Goal: Contribute content

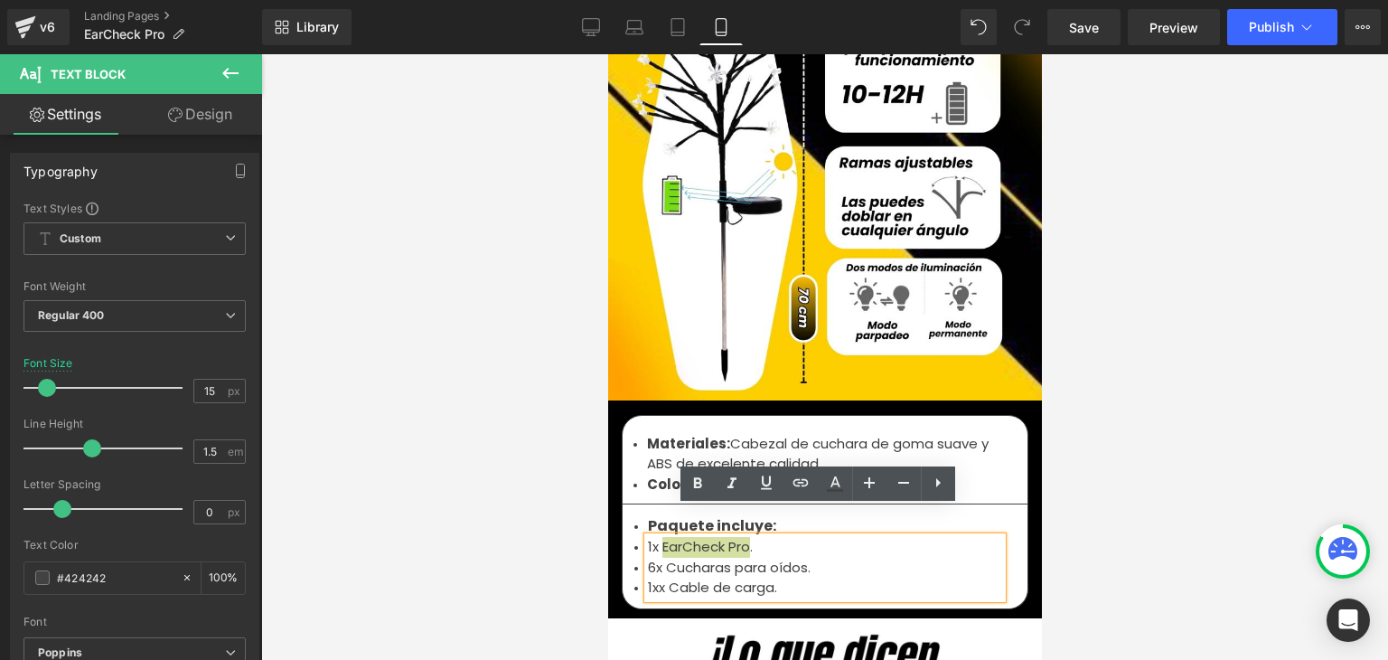
scroll to position [5964, 0]
click at [659, 577] on li "1xx Cable de carga." at bounding box center [824, 587] width 354 height 21
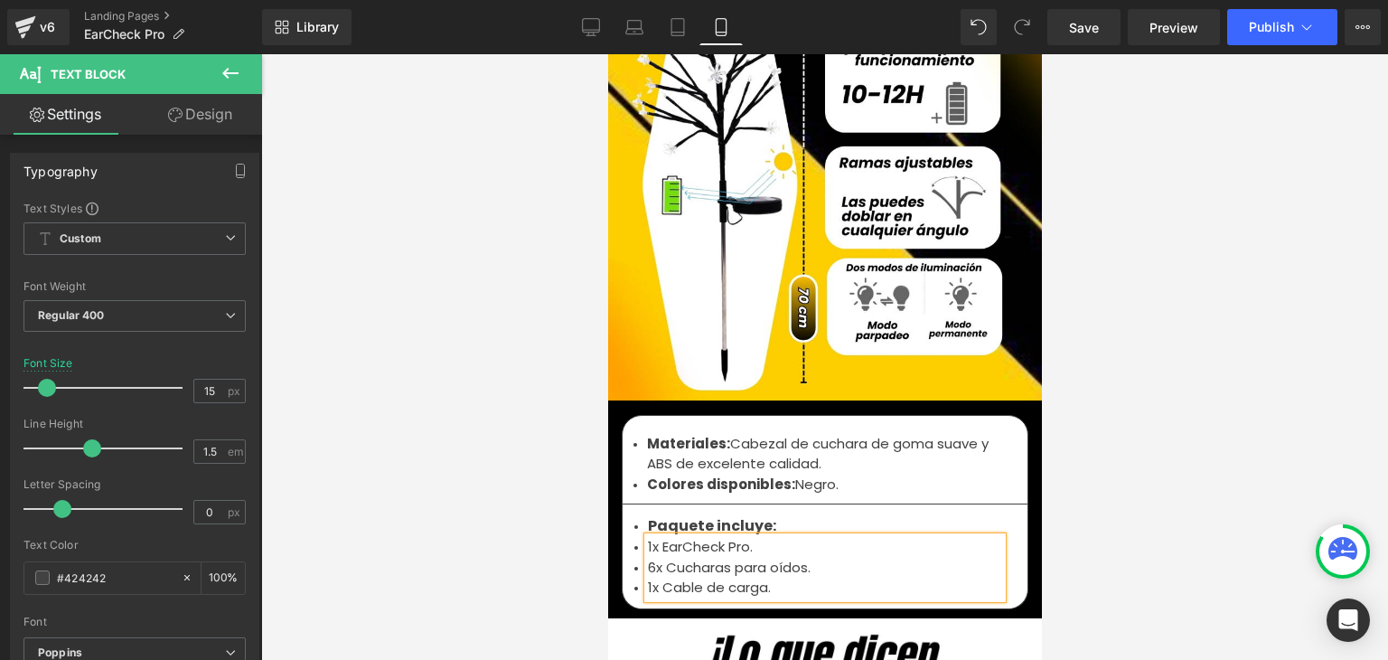
click at [1224, 305] on div at bounding box center [824, 356] width 1127 height 605
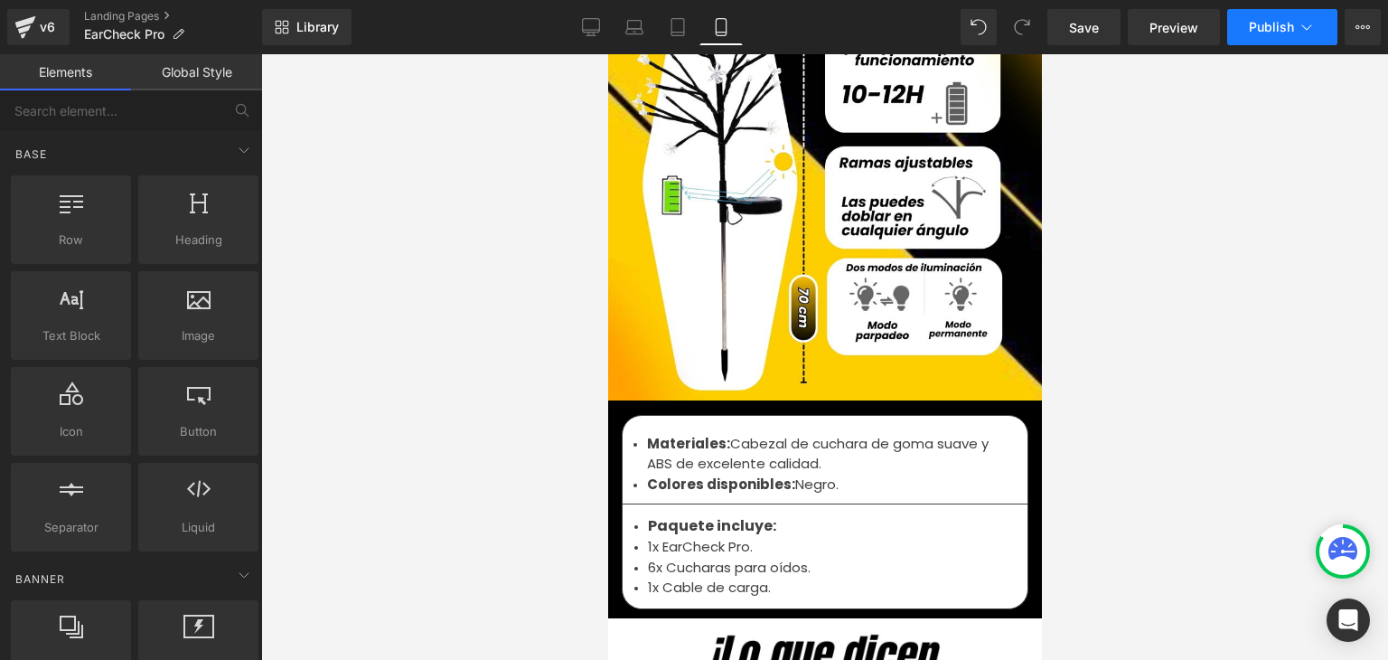
click at [1293, 23] on span "Publish" at bounding box center [1271, 27] width 45 height 14
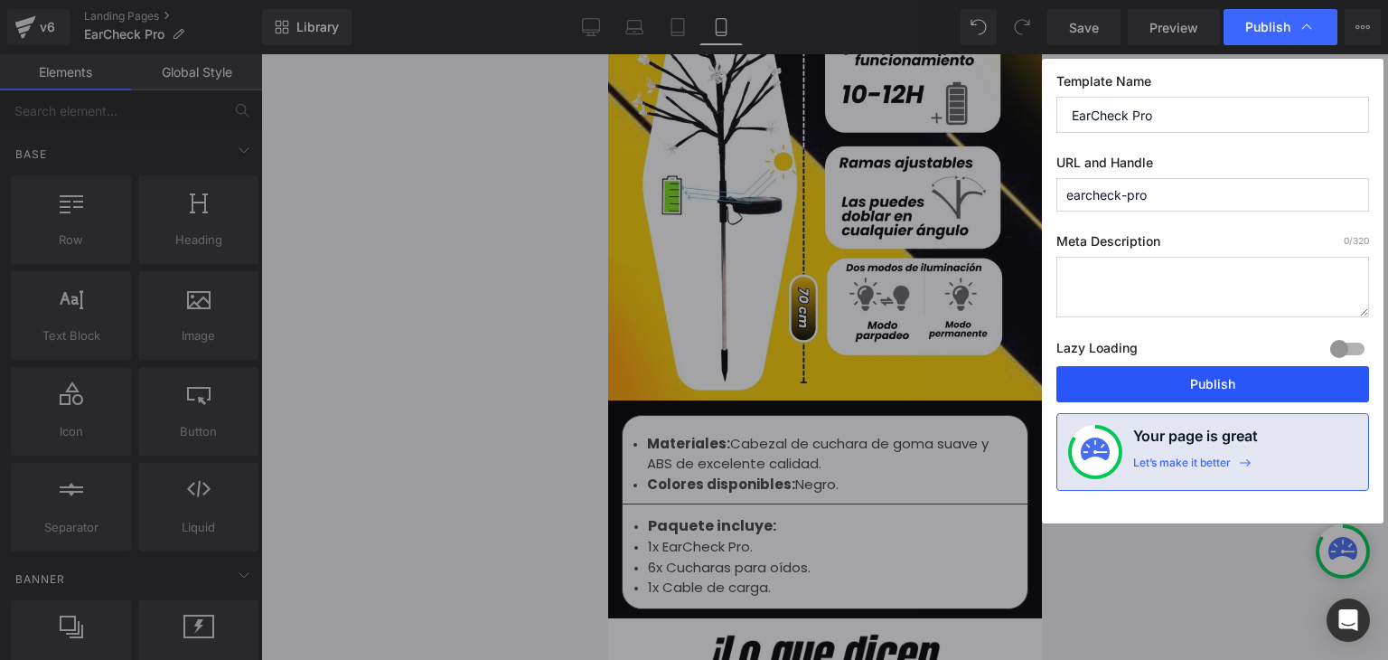
click at [1233, 371] on button "Publish" at bounding box center [1212, 384] width 313 height 36
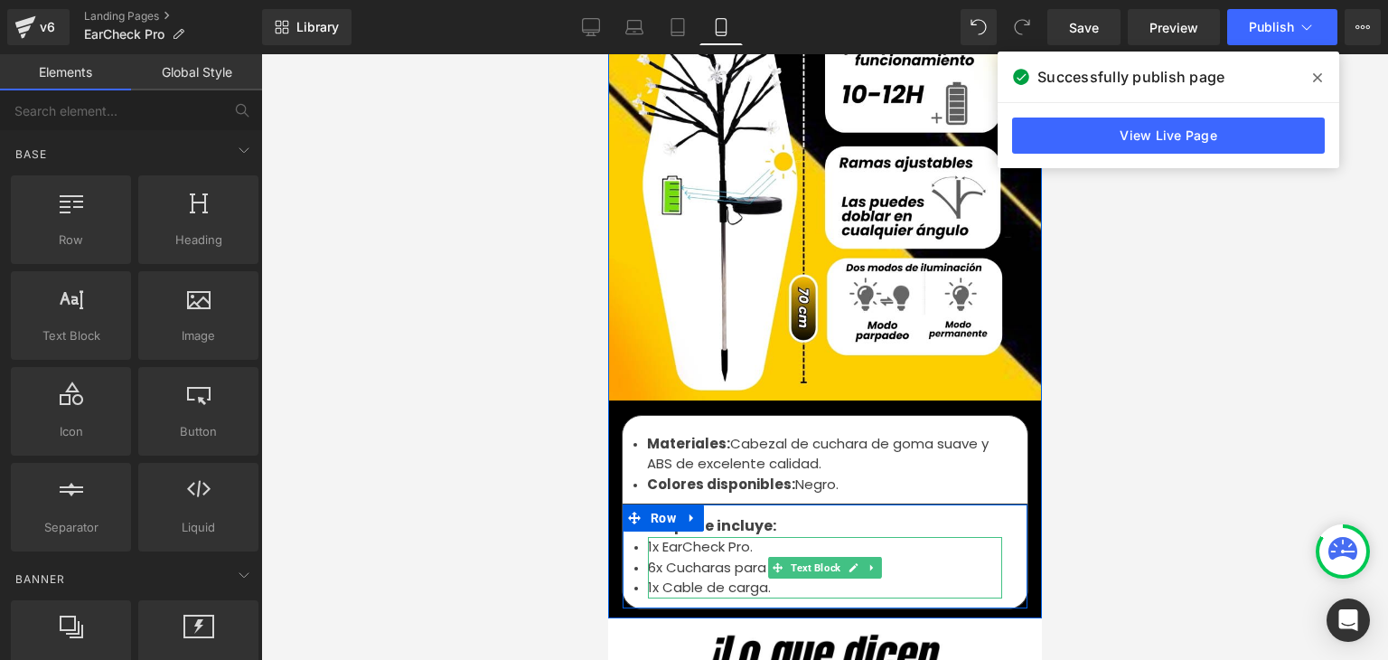
click at [651, 558] on li "6x Cucharas para oídos." at bounding box center [824, 568] width 354 height 21
click at [647, 558] on li "6x Cucharas para oídos." at bounding box center [824, 568] width 354 height 21
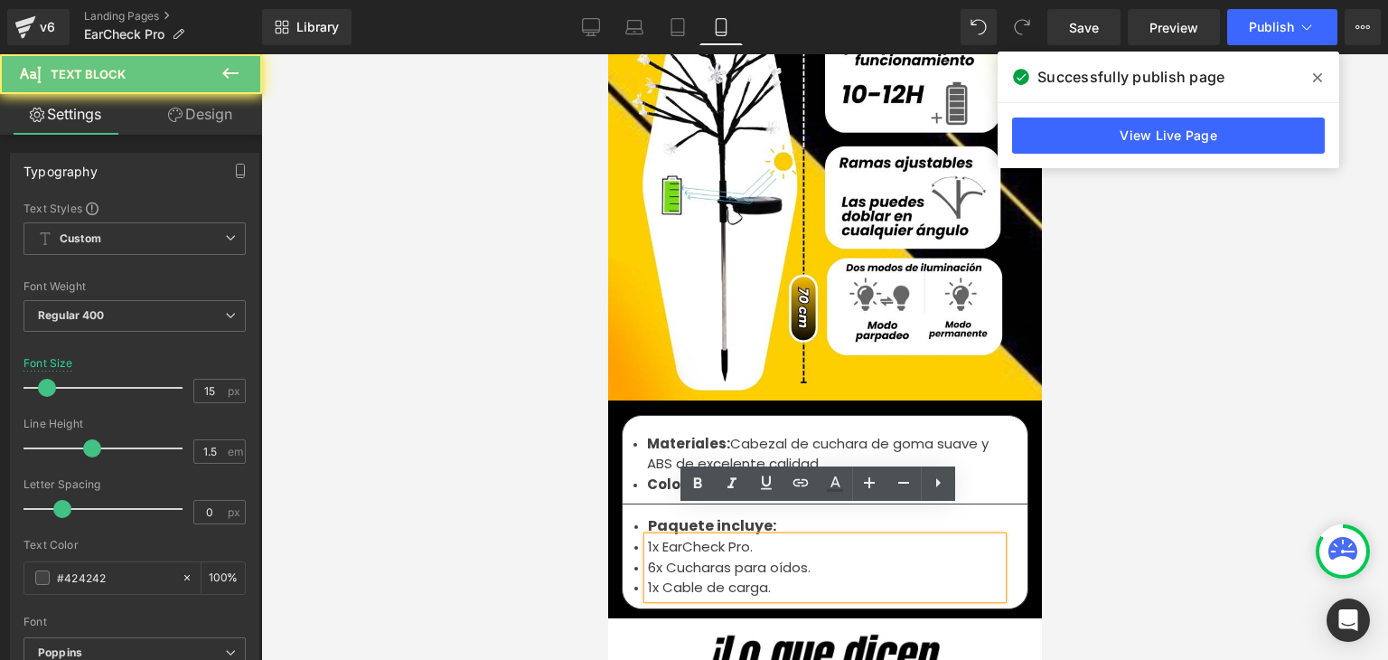
click at [647, 558] on li "6x Cucharas para oídos." at bounding box center [824, 568] width 354 height 21
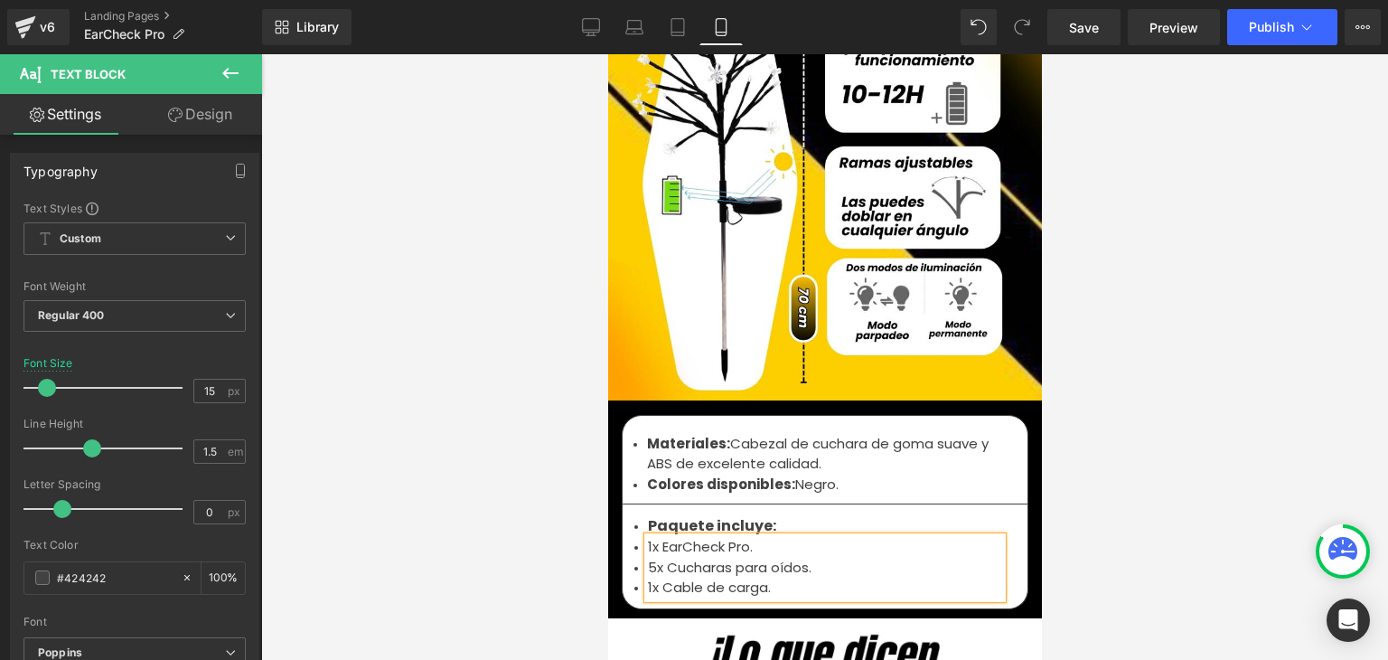
drag, startPoint x: 1180, startPoint y: 344, endPoint x: 1120, endPoint y: 358, distance: 62.0
click at [1180, 343] on div at bounding box center [824, 356] width 1127 height 605
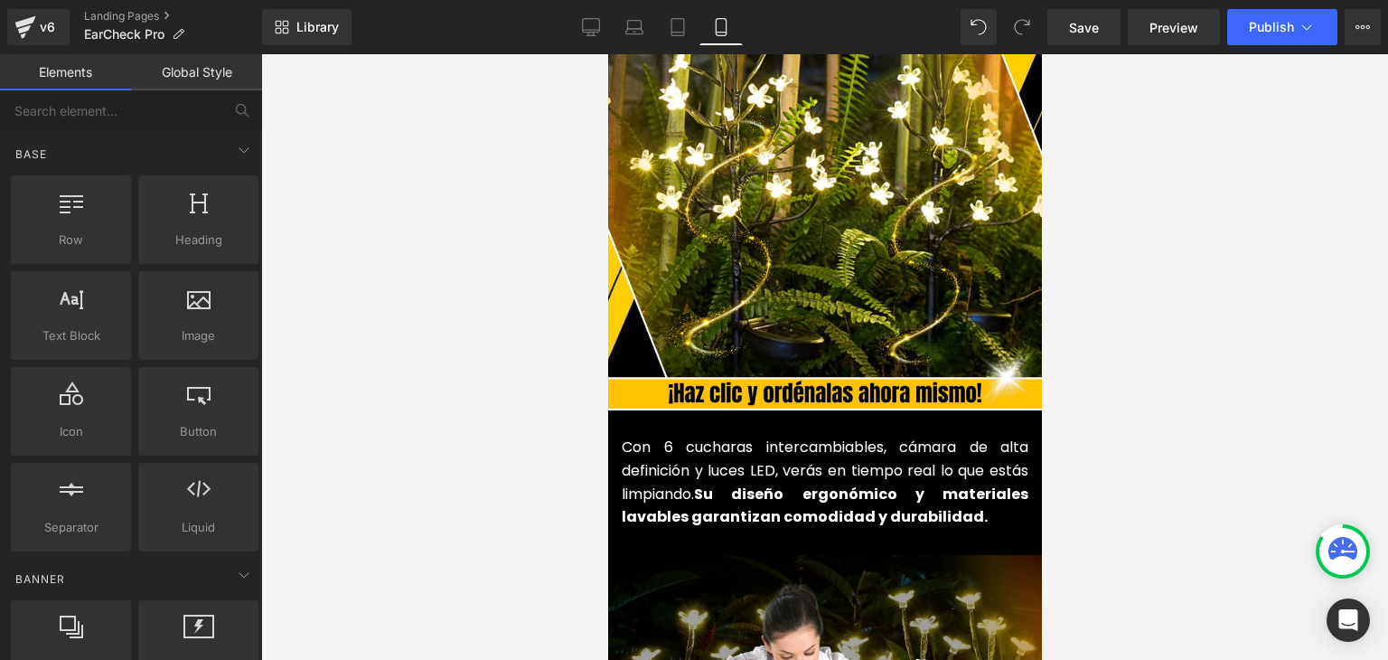
scroll to position [1988, 0]
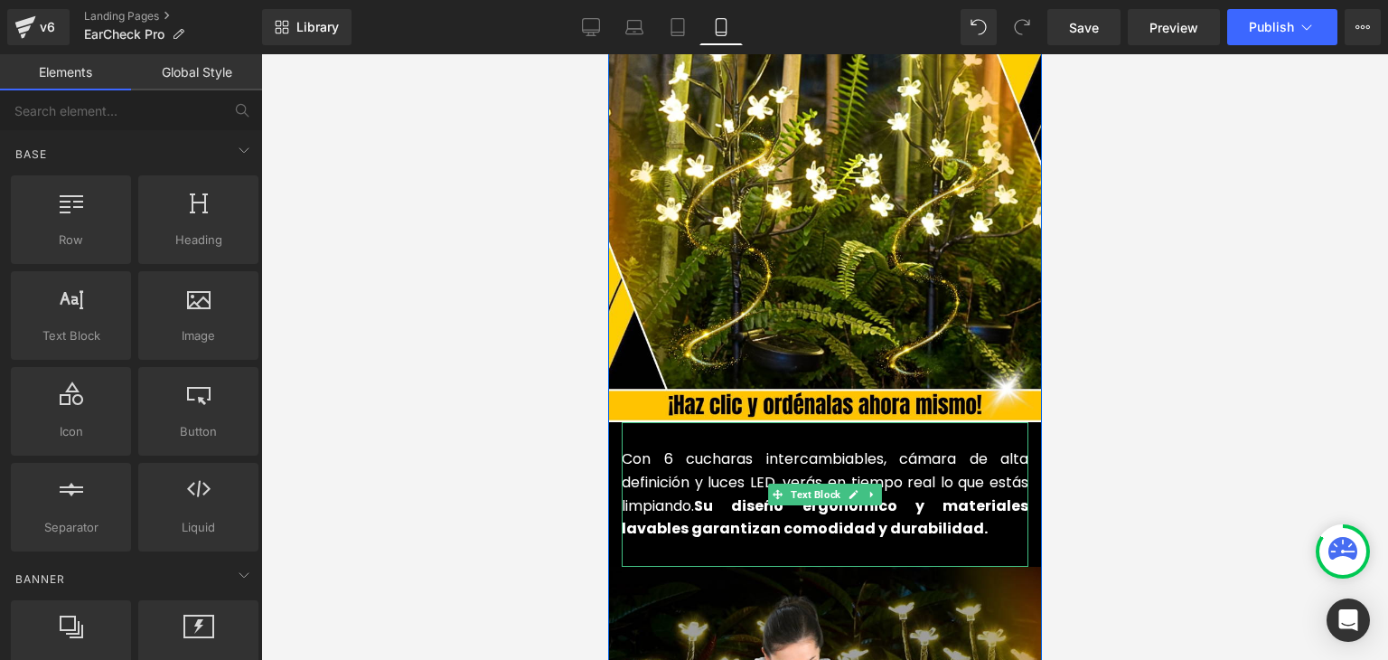
click at [664, 464] on font "Con 6 cucharas intercambiables, cámara de alta definición y luces LED, verás en…" at bounding box center [824, 493] width 407 height 90
click at [664, 448] on font "Con 6 cucharas intercambiables, cámara de alta definición y luces LED, verás en…" at bounding box center [824, 493] width 407 height 90
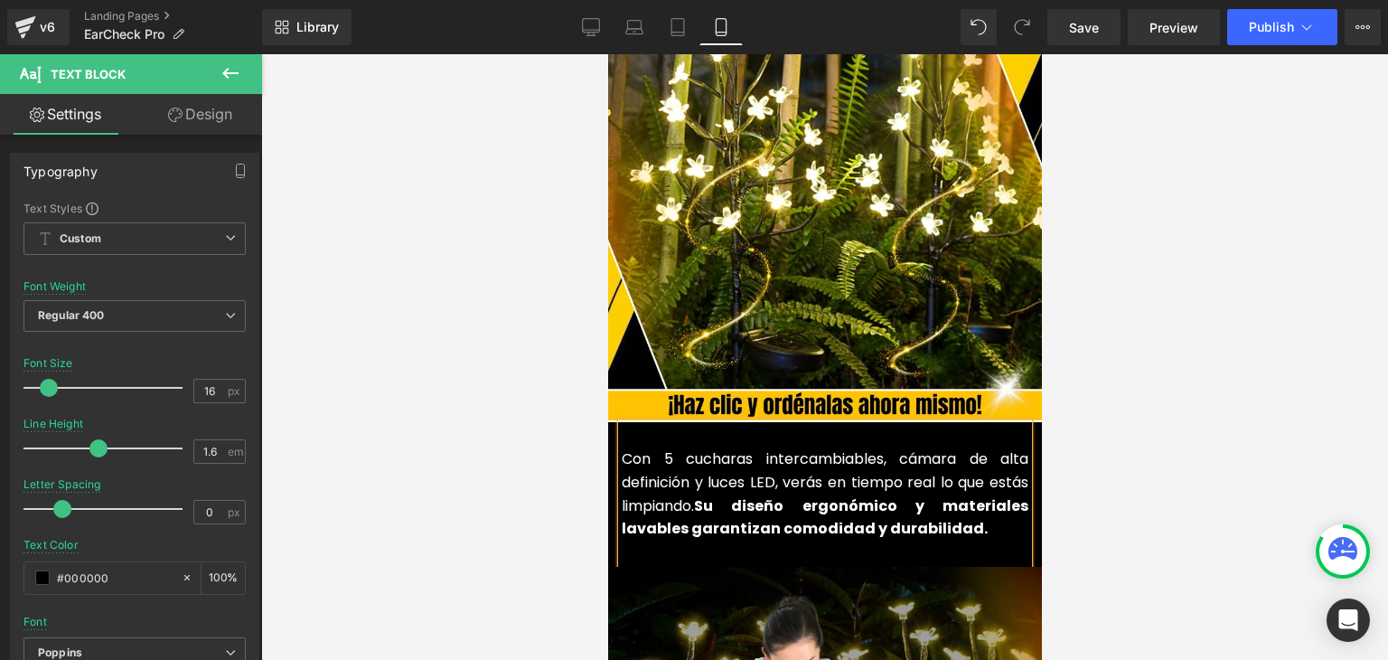
click at [1159, 314] on div at bounding box center [824, 356] width 1127 height 605
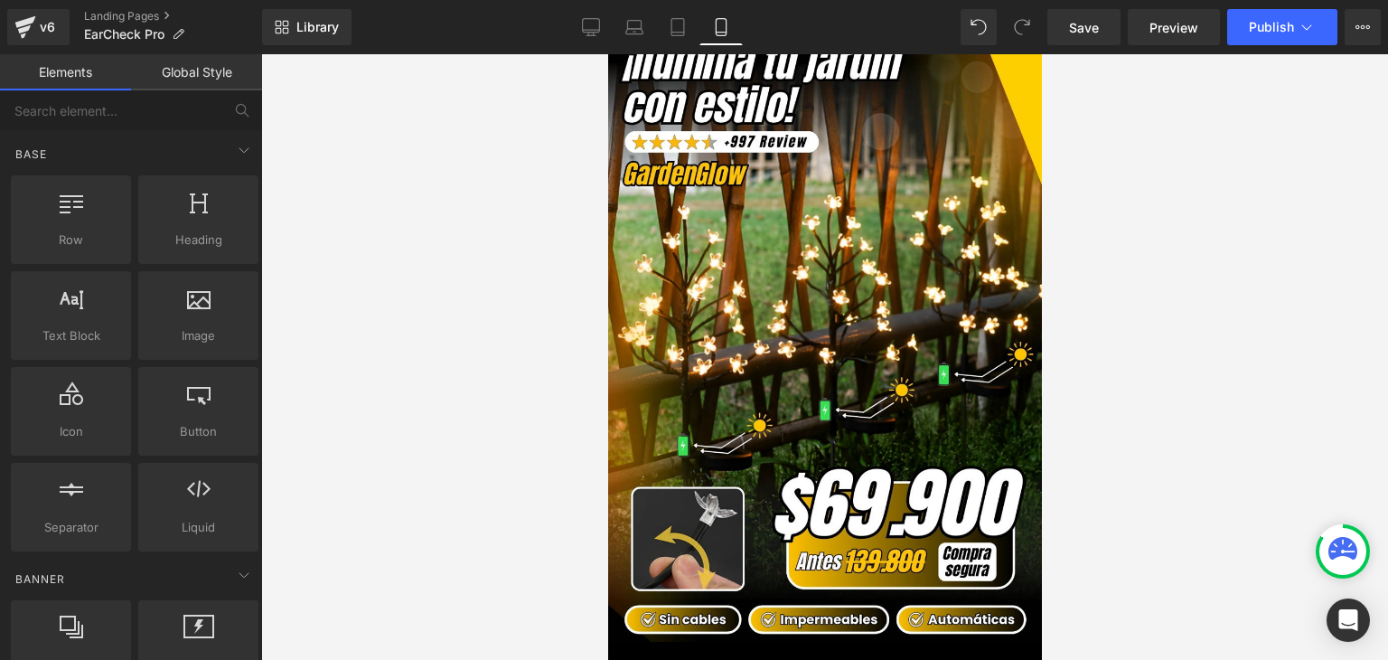
scroll to position [25, 0]
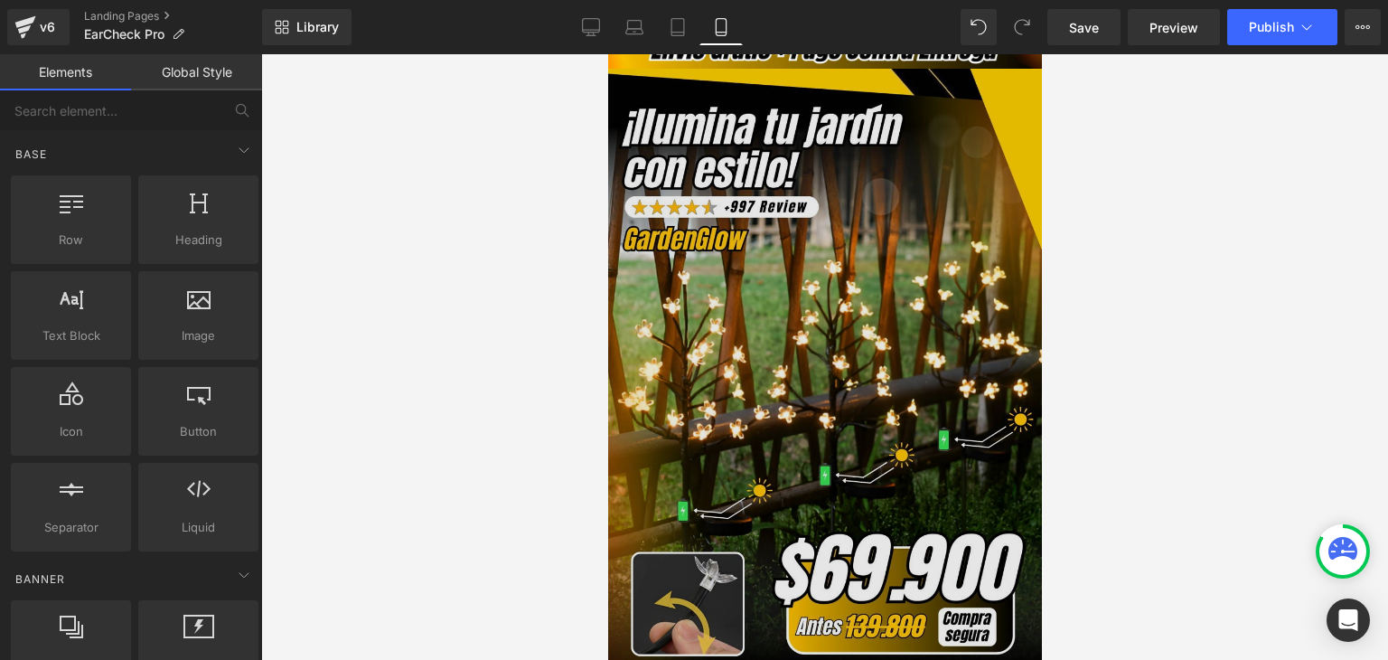
click at [777, 302] on img at bounding box center [824, 390] width 434 height 642
click at [826, 281] on img at bounding box center [824, 390] width 434 height 642
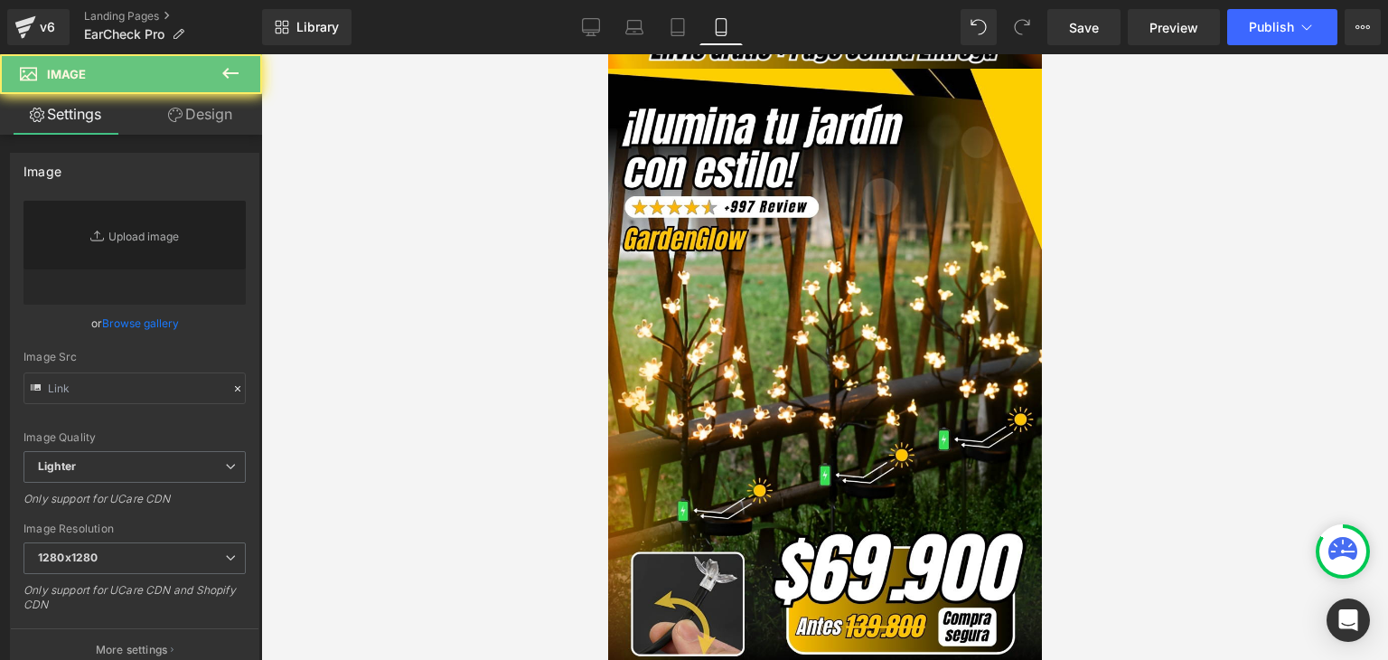
scroll to position [0, 0]
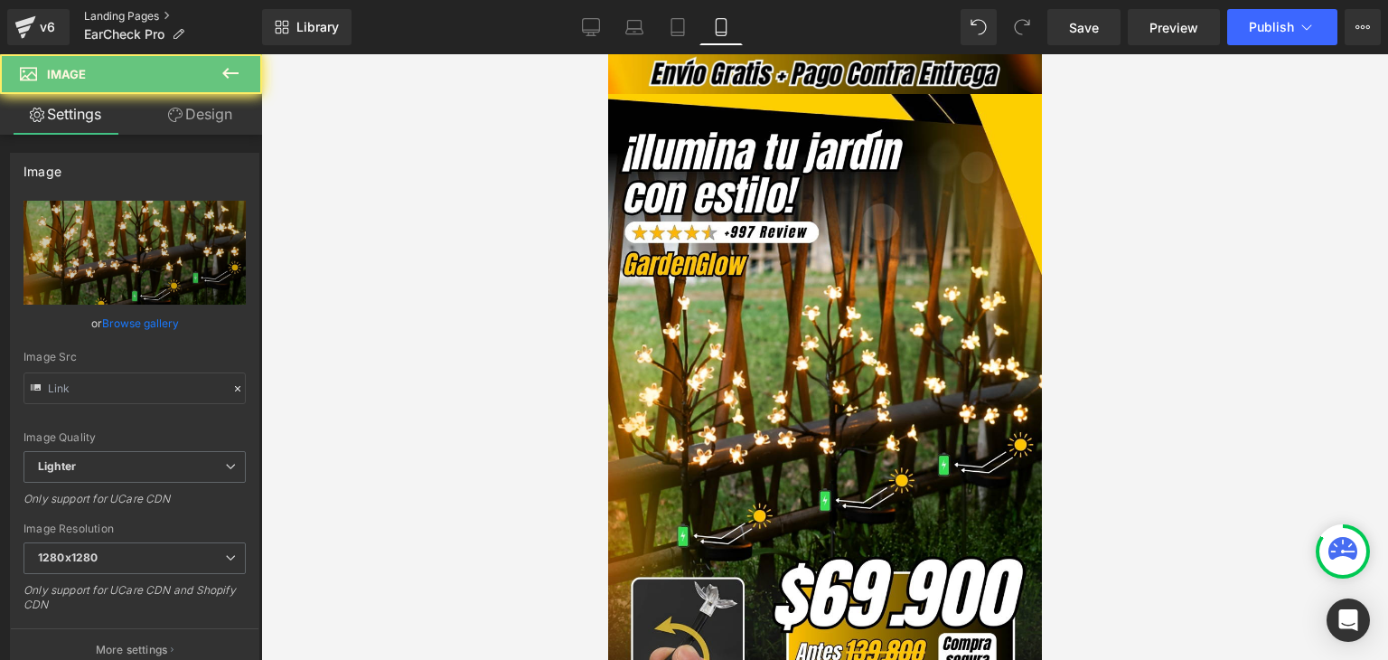
type input "[URL][DOMAIN_NAME]"
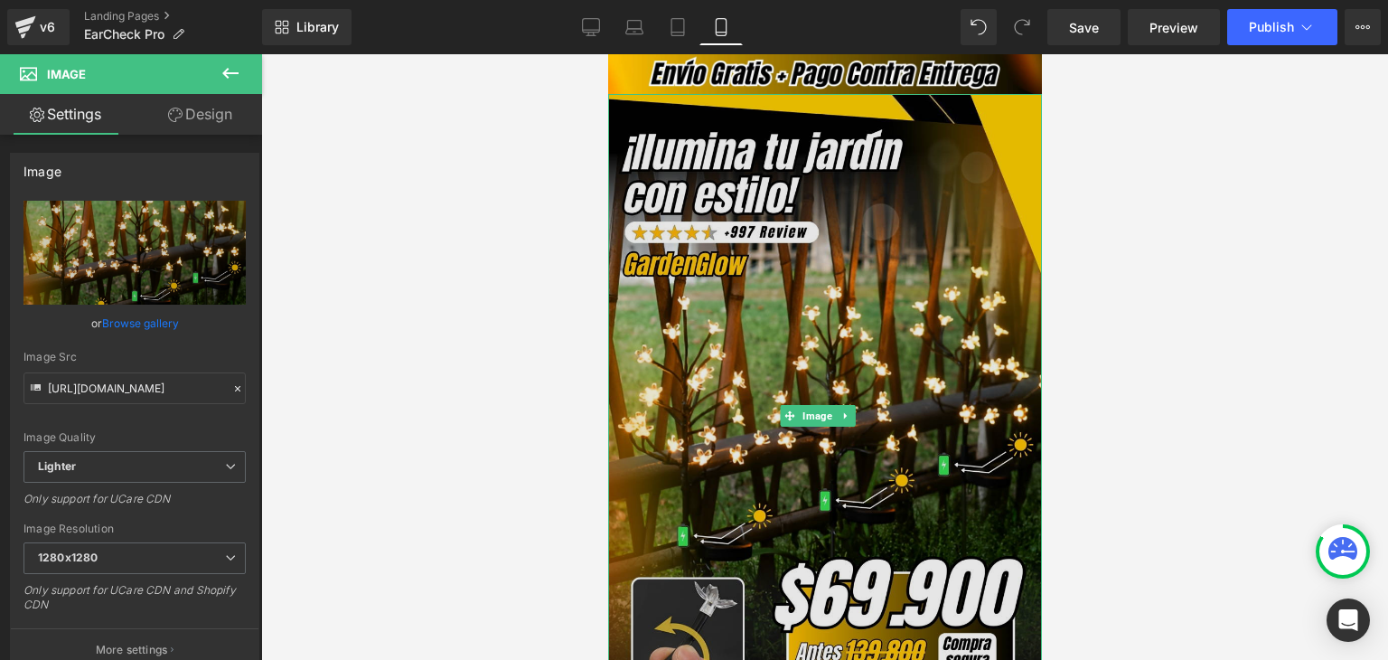
click at [790, 297] on img at bounding box center [824, 415] width 434 height 642
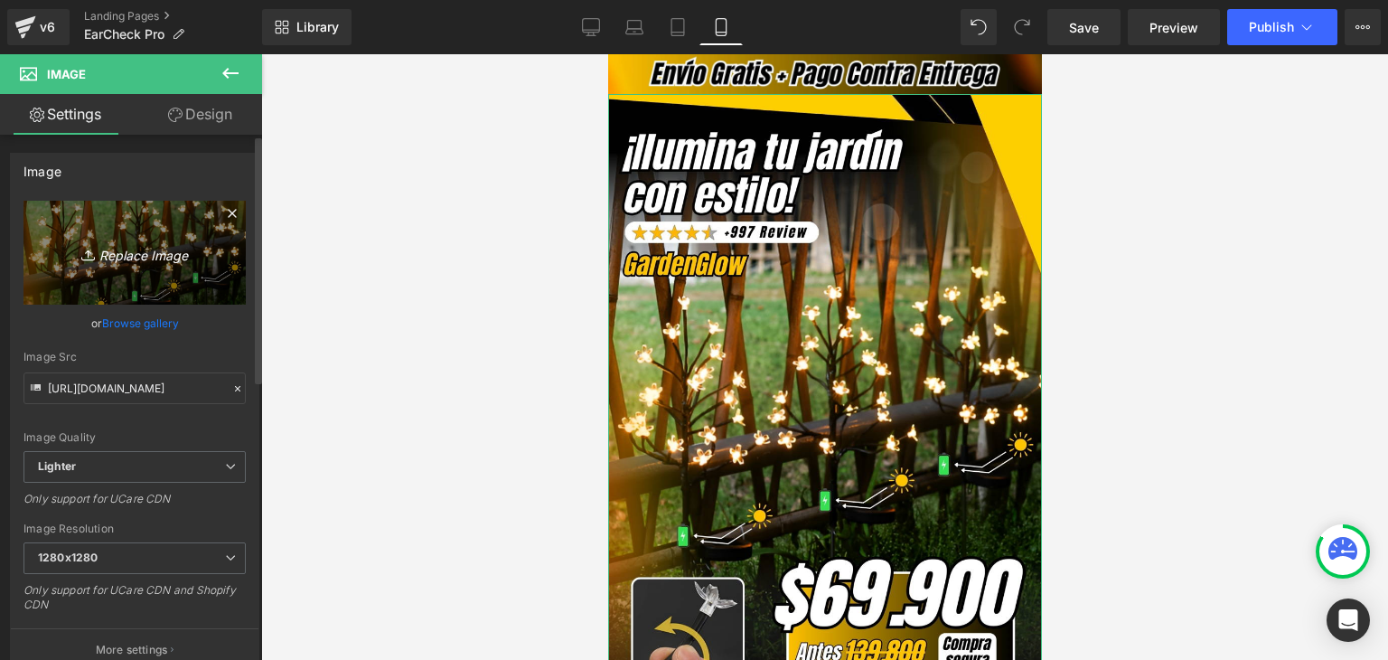
click at [164, 262] on icon "Replace Image" at bounding box center [134, 252] width 145 height 23
type input "C:\fakepath\Banner Landing.webp"
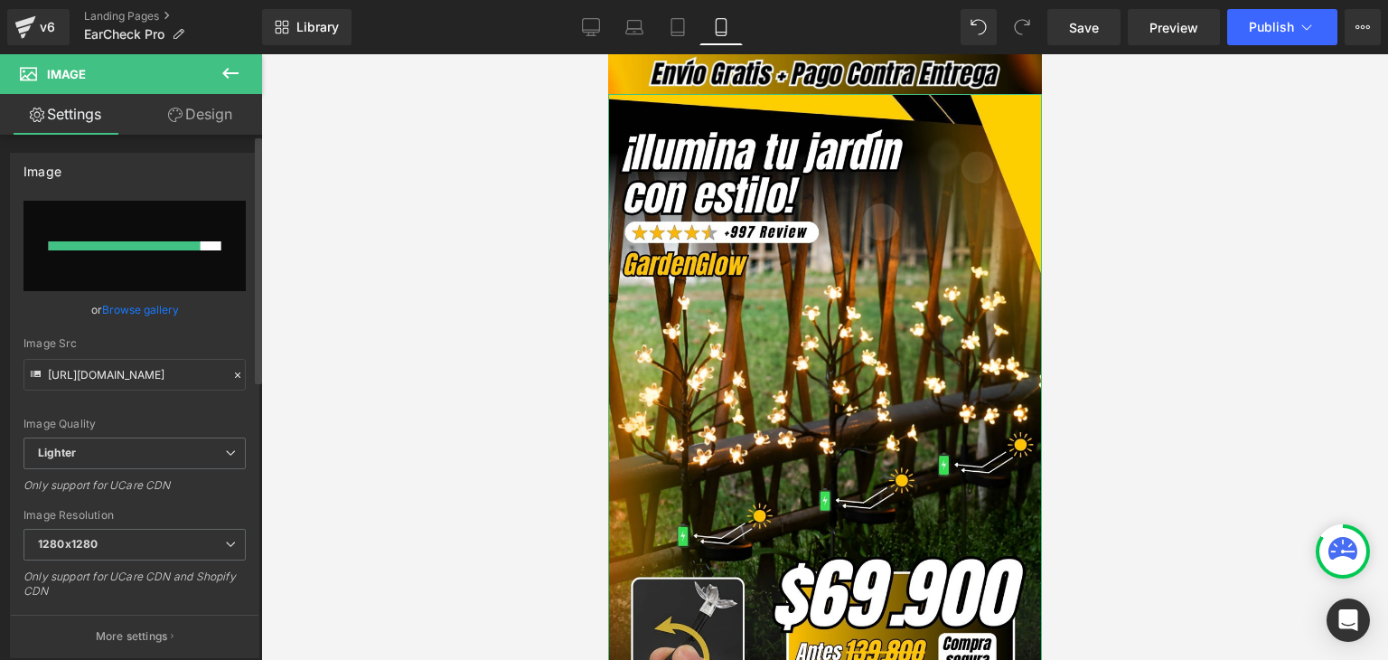
click at [162, 310] on link "Browse gallery" at bounding box center [140, 310] width 77 height 32
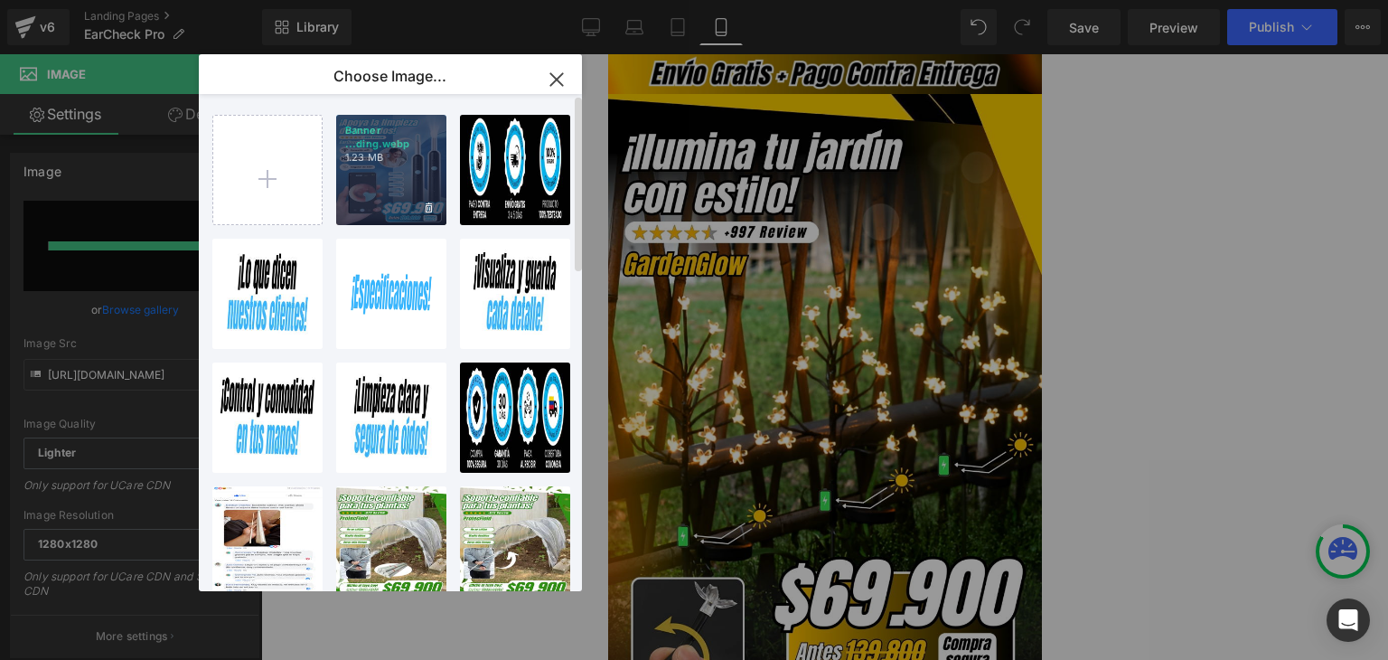
click at [373, 185] on div "Banner ...ding.webp 1.23 MB" at bounding box center [391, 170] width 110 height 110
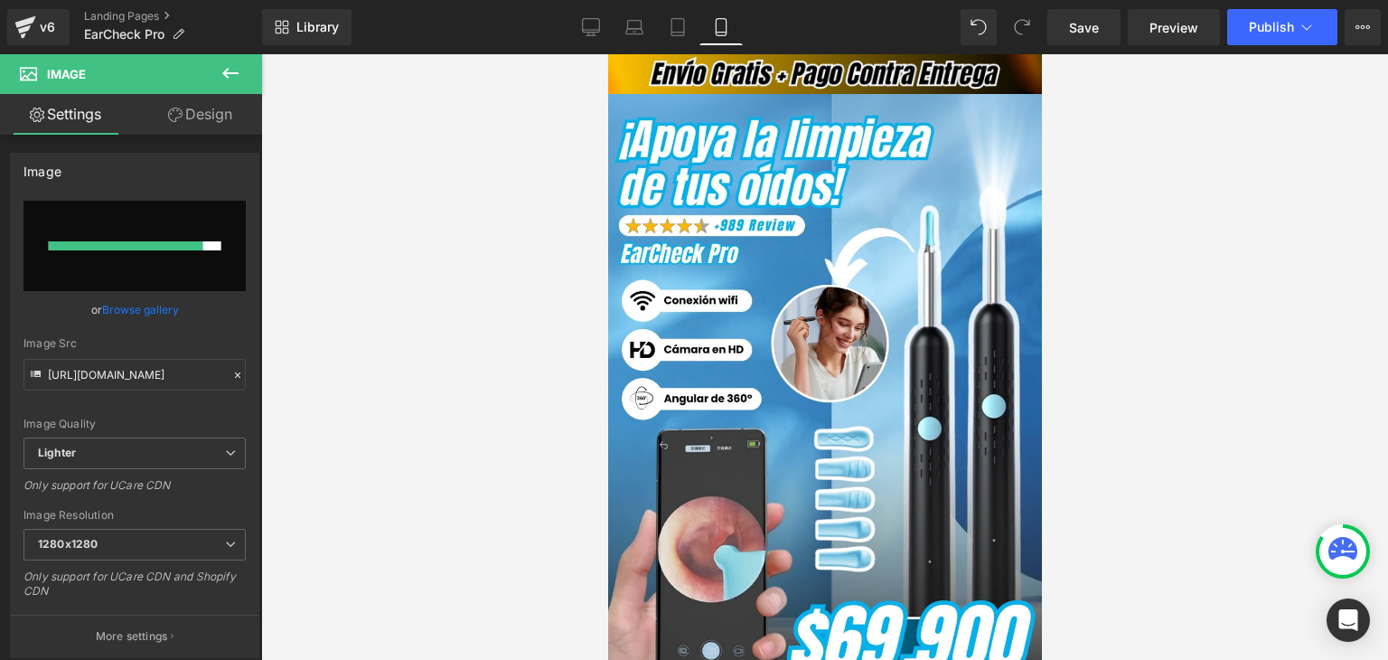
type input "[URL][DOMAIN_NAME]"
click at [1276, 20] on span "Publish" at bounding box center [1271, 27] width 45 height 14
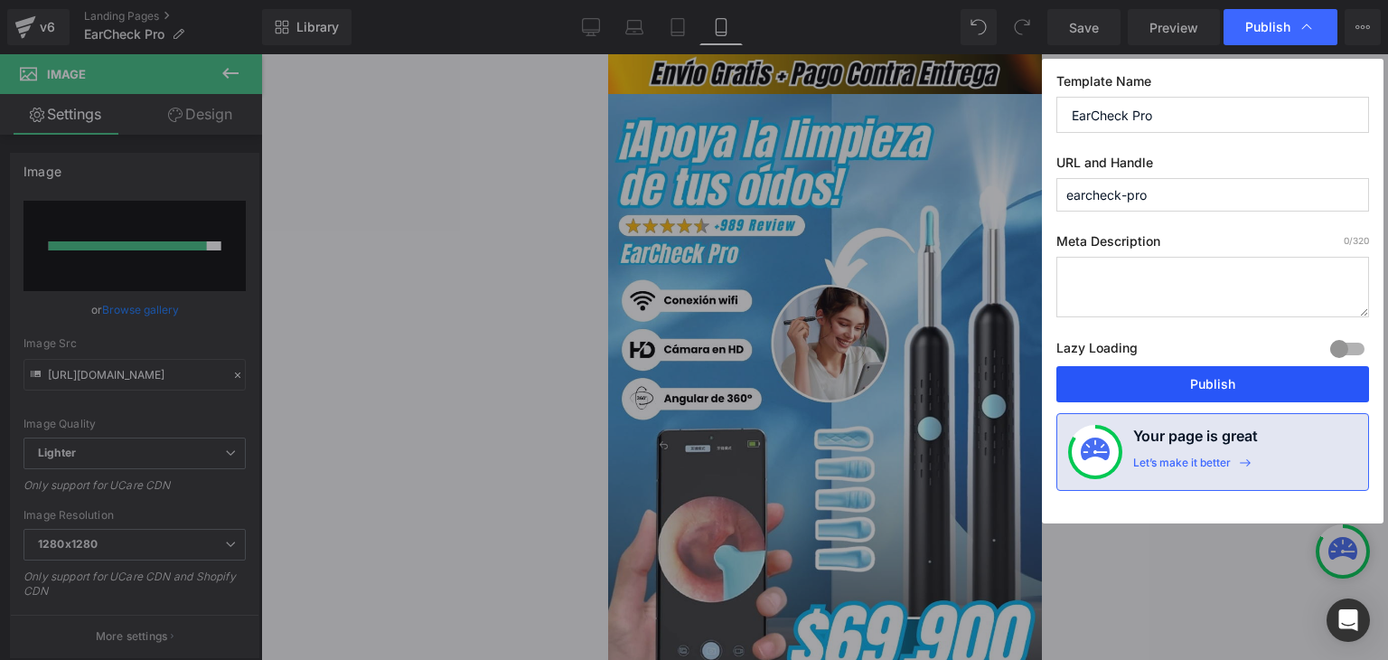
click at [1180, 381] on button "Publish" at bounding box center [1212, 384] width 313 height 36
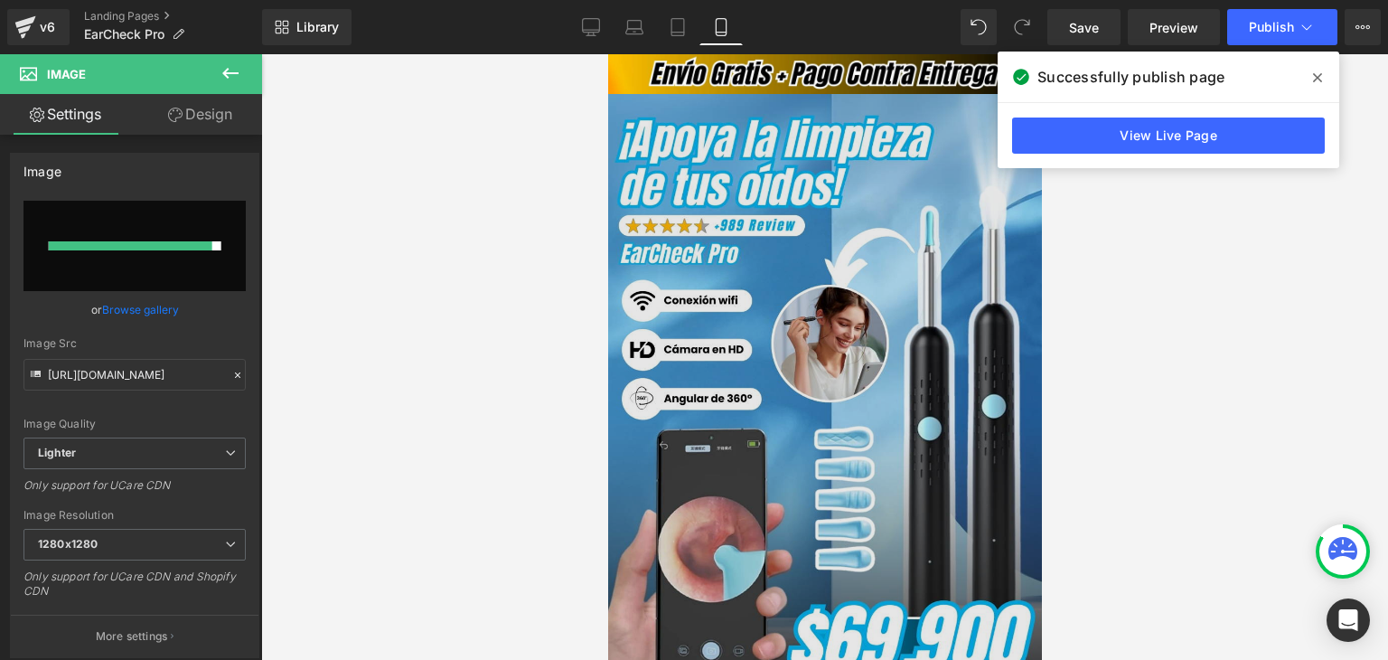
click at [738, 320] on img at bounding box center [824, 415] width 434 height 642
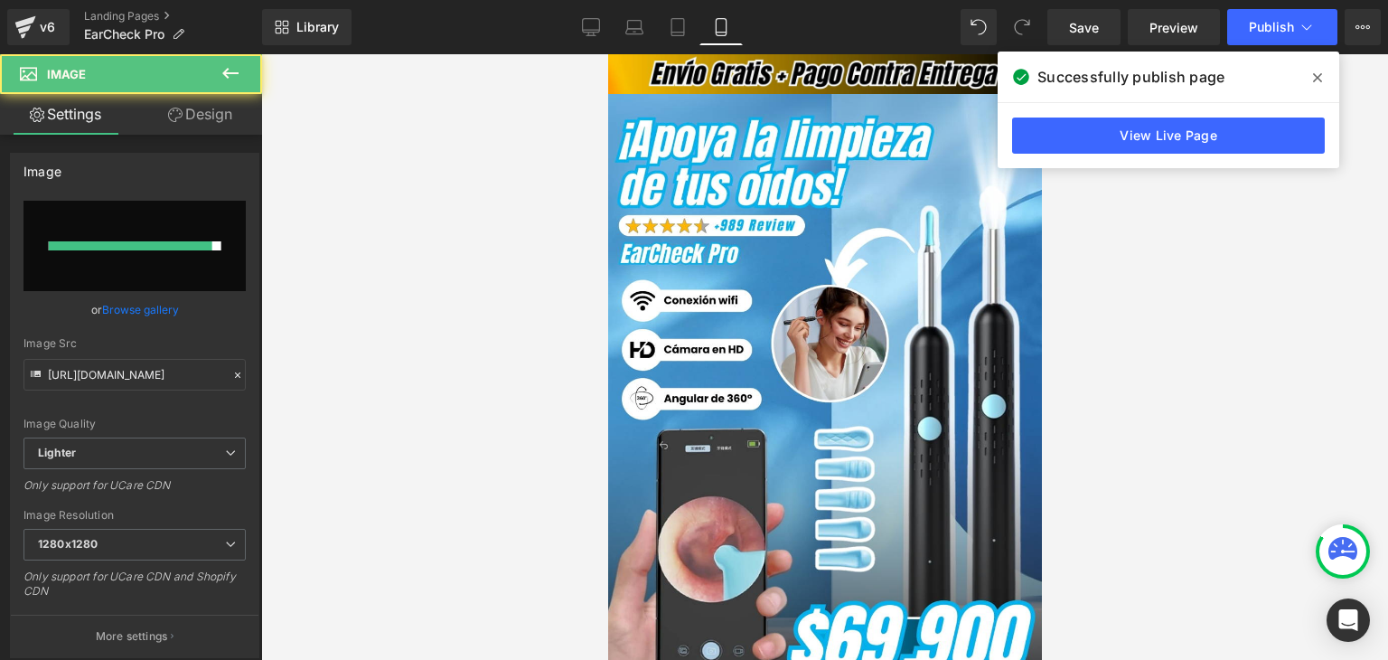
click at [1319, 78] on icon at bounding box center [1317, 77] width 9 height 14
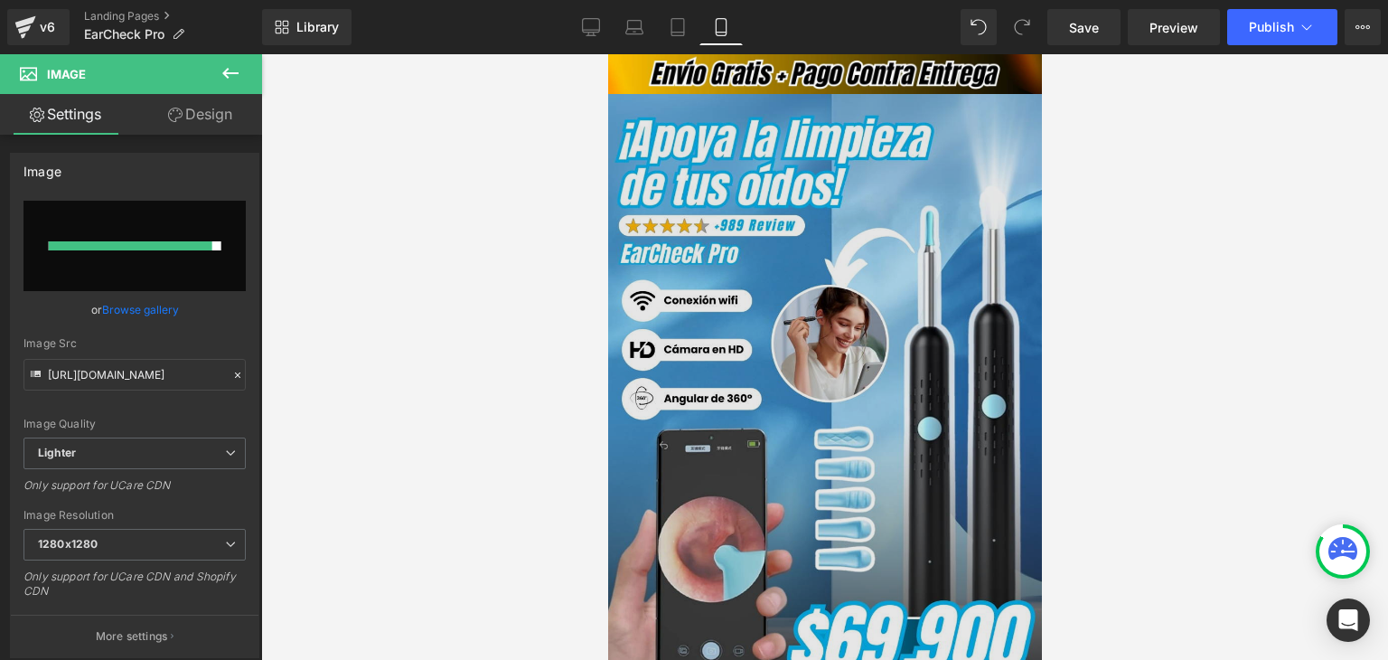
click at [895, 239] on img at bounding box center [824, 415] width 434 height 642
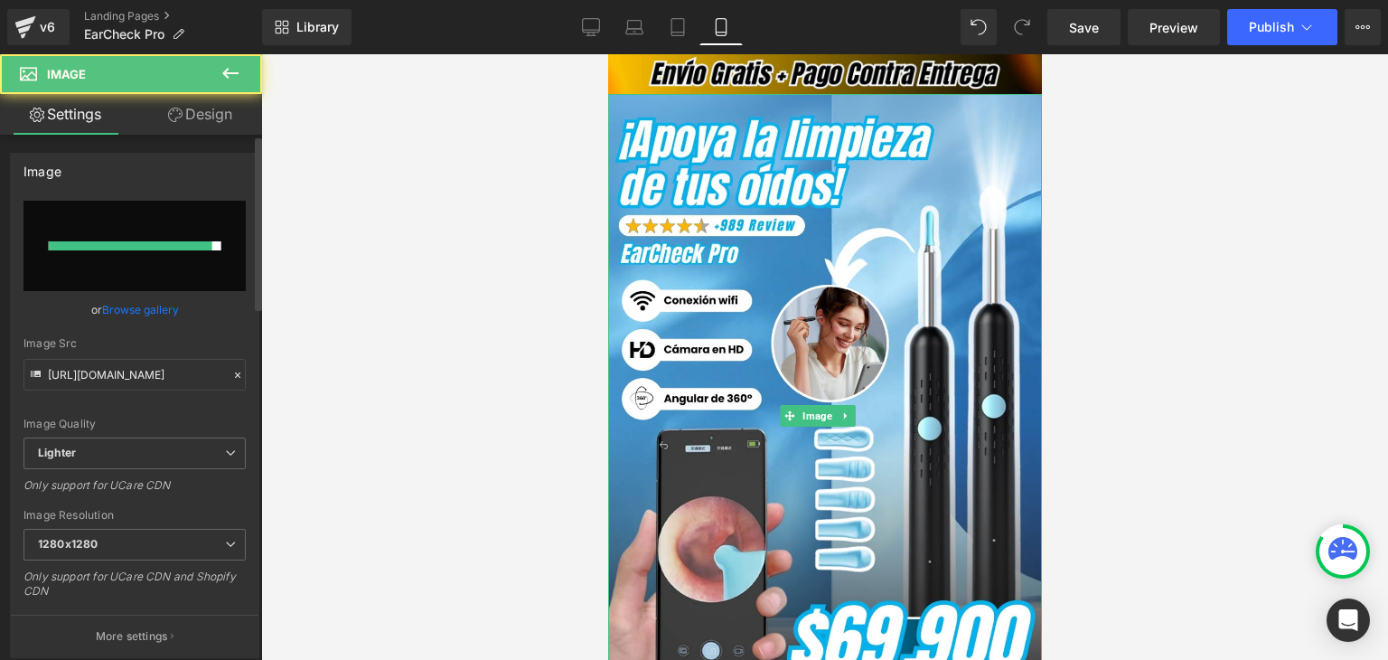
click at [176, 319] on div "Image Quality Lighter Lightest Lighter Lighter Lightest Only support for UCare …" at bounding box center [134, 319] width 222 height 237
click at [165, 300] on link "Browse gallery" at bounding box center [140, 310] width 77 height 32
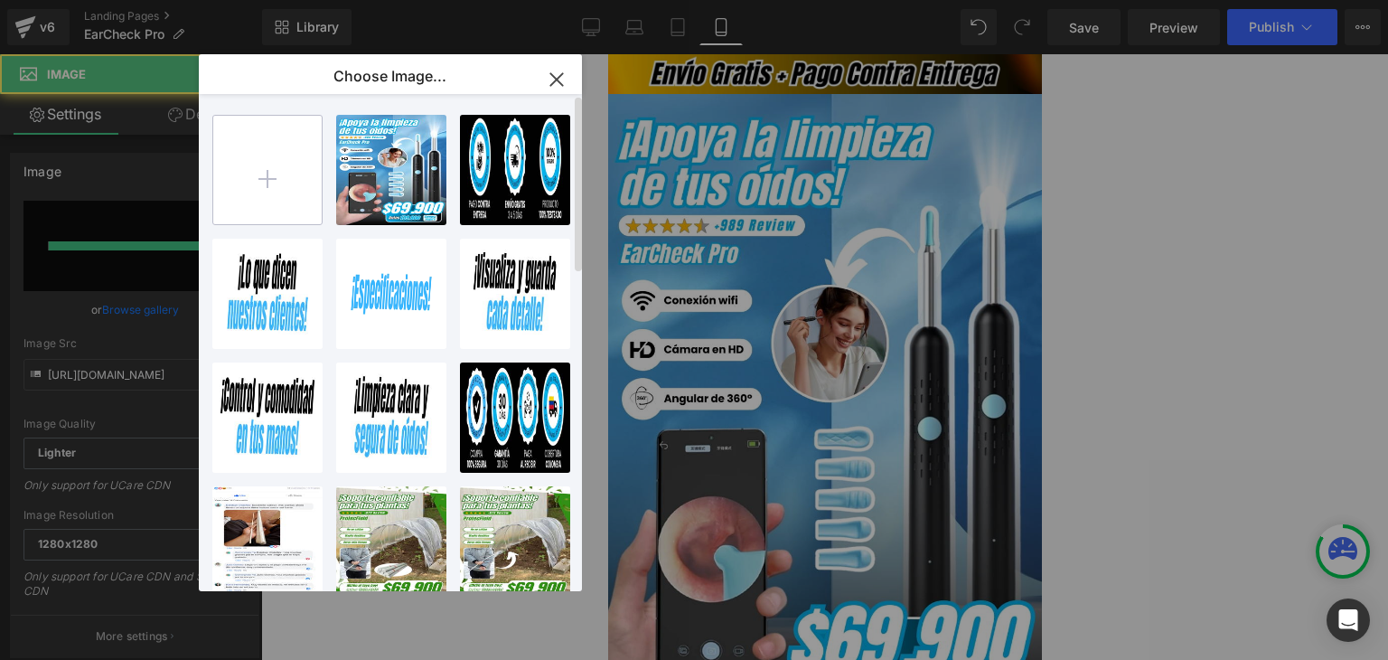
click at [257, 178] on input "file" at bounding box center [267, 170] width 108 height 108
type input "C:\fakepath\Banner Landing.webp"
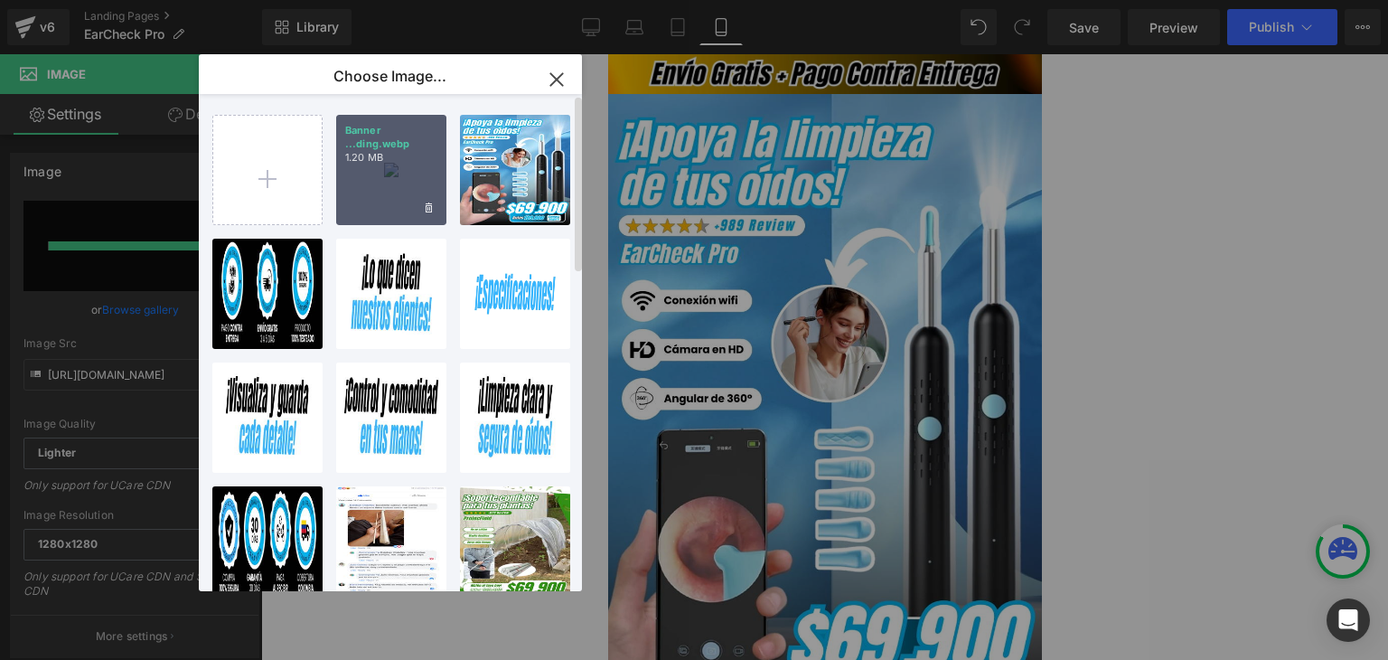
click at [389, 173] on div "Banner ...ding.webp 1.20 MB" at bounding box center [391, 170] width 110 height 110
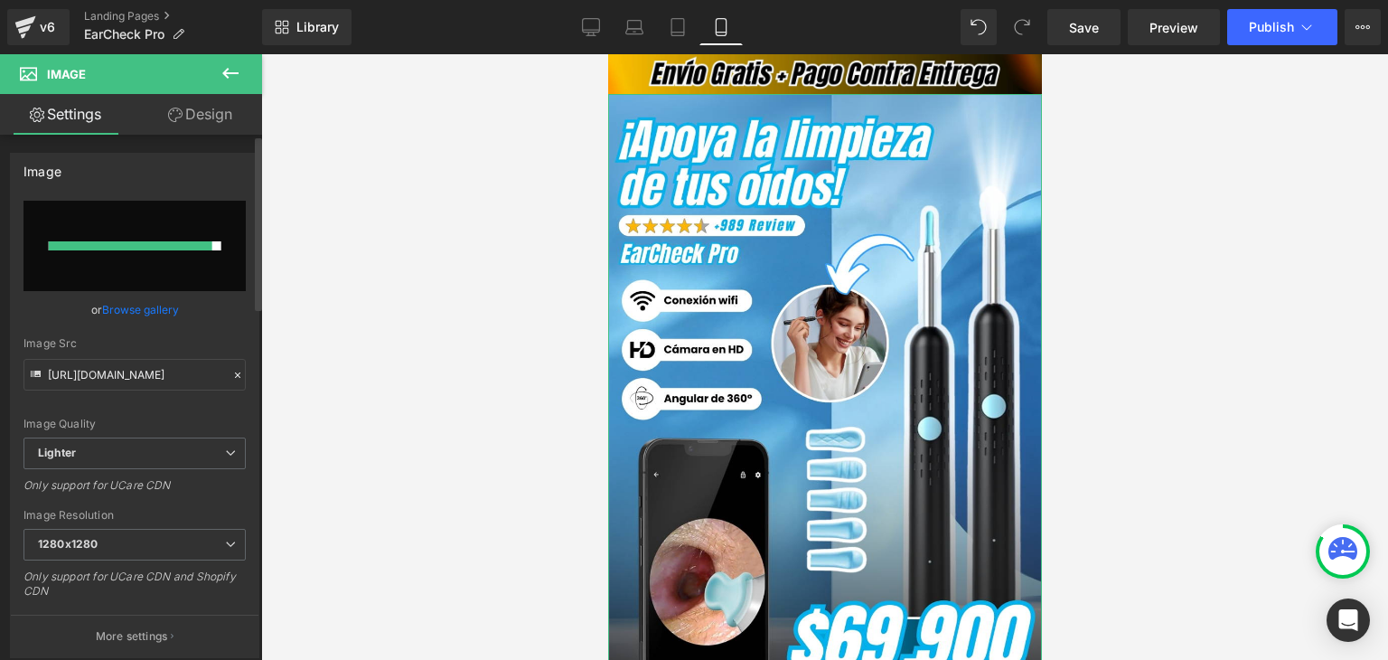
click at [164, 307] on link "Browse gallery" at bounding box center [140, 310] width 77 height 32
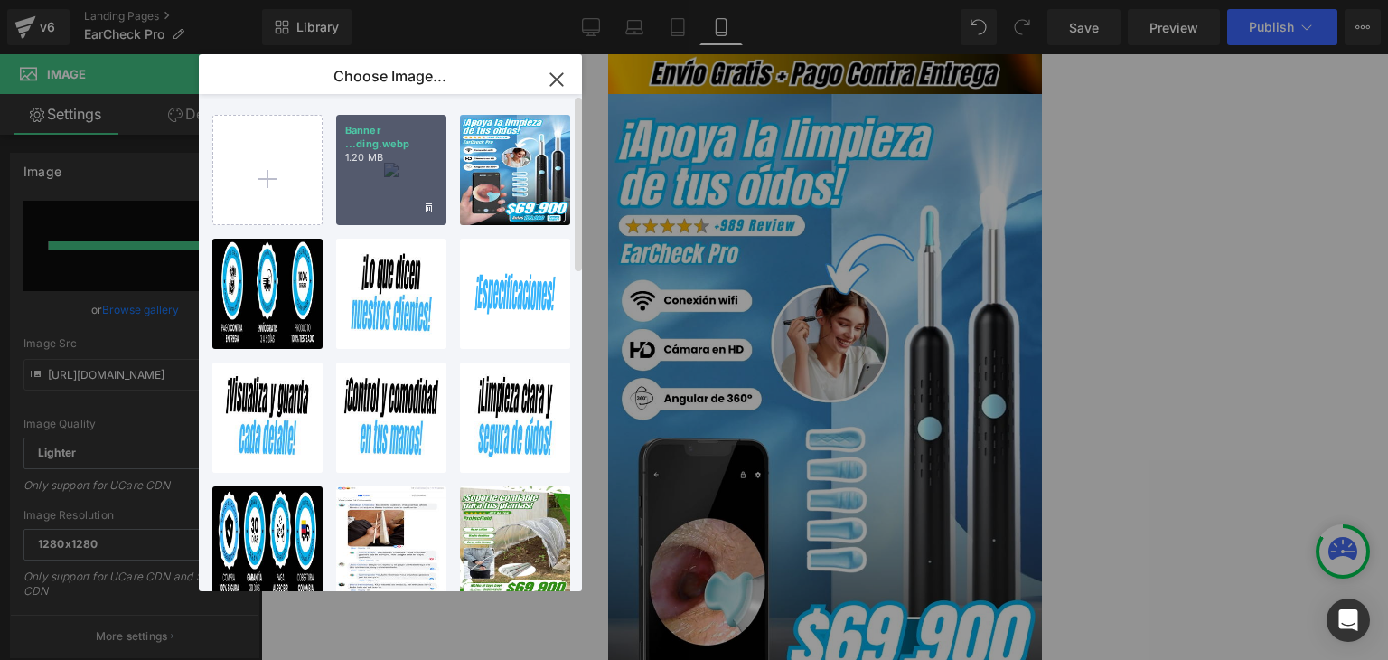
click at [382, 173] on div "Banner ...ding.webp 1.20 MB" at bounding box center [391, 170] width 110 height 110
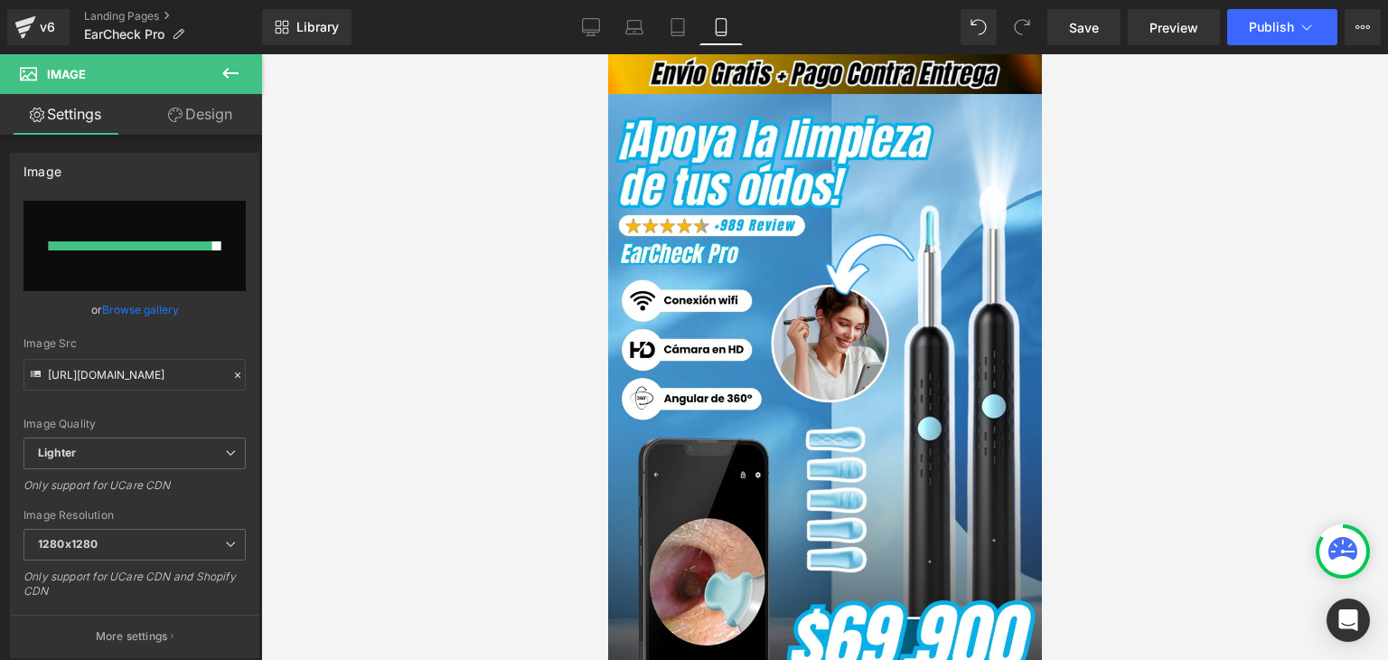
type input "[URL][DOMAIN_NAME]"
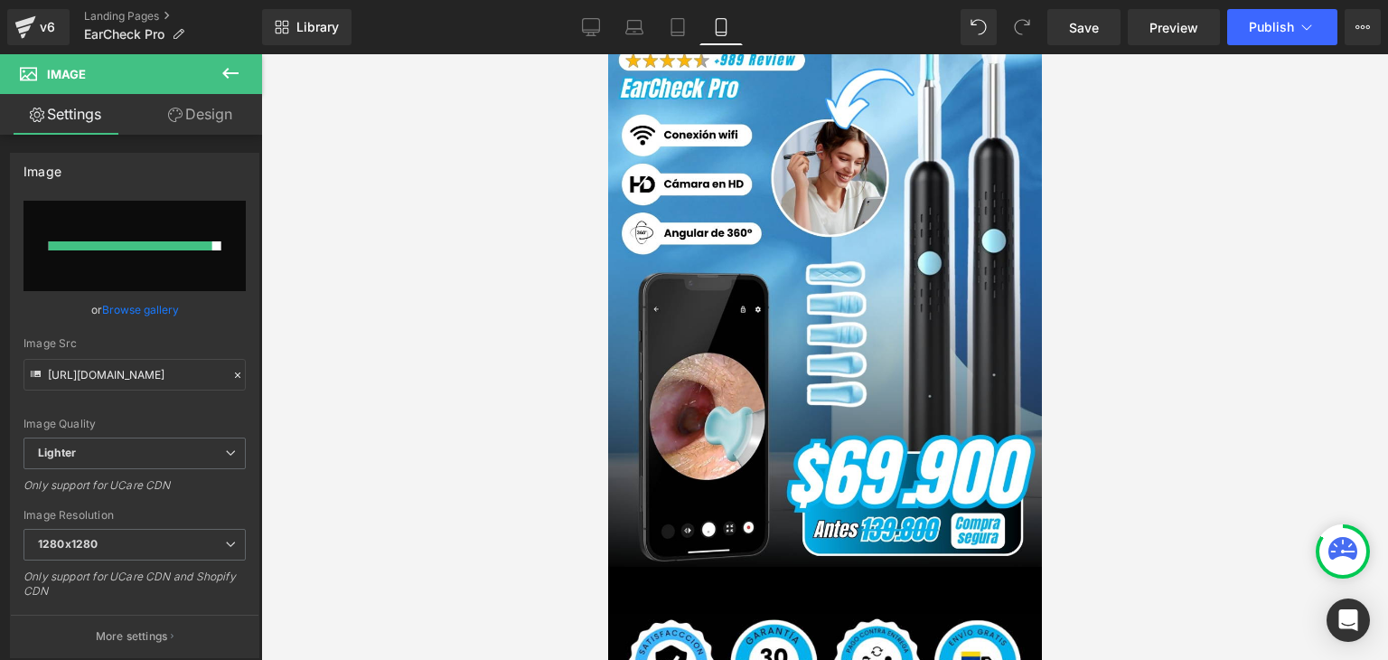
scroll to position [90, 0]
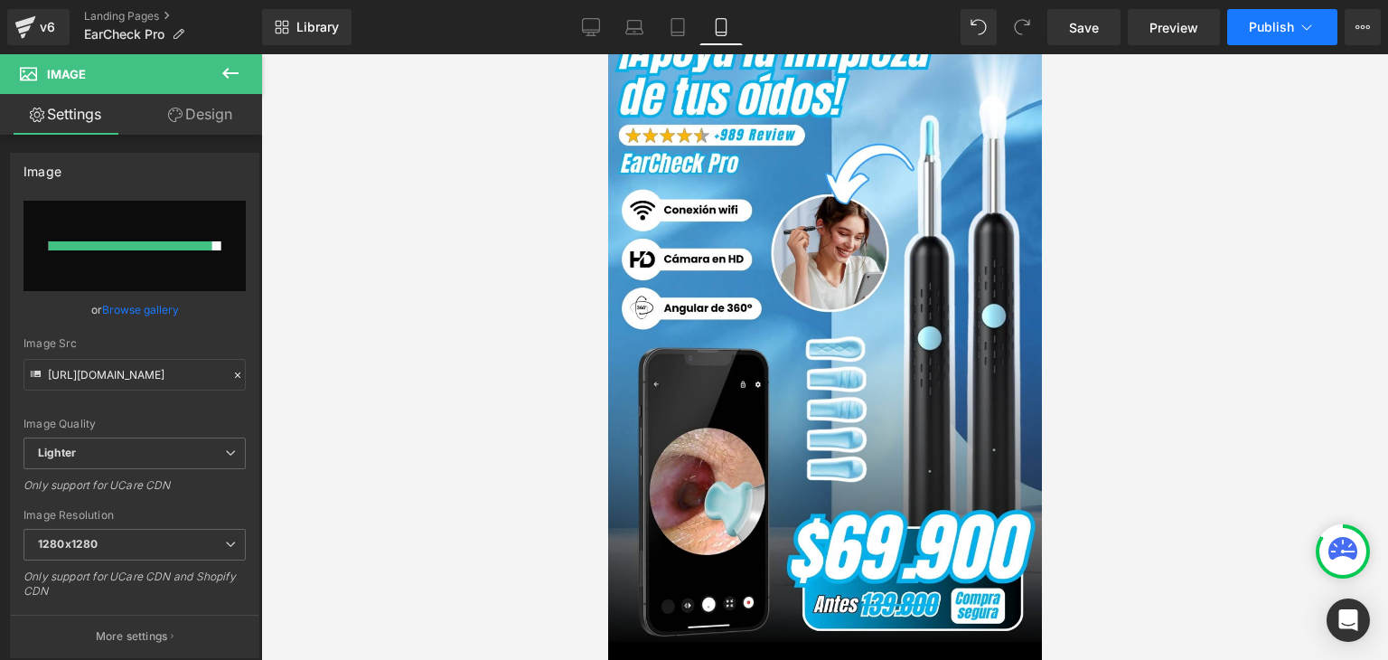
click at [1272, 33] on span "Publish" at bounding box center [1271, 27] width 45 height 14
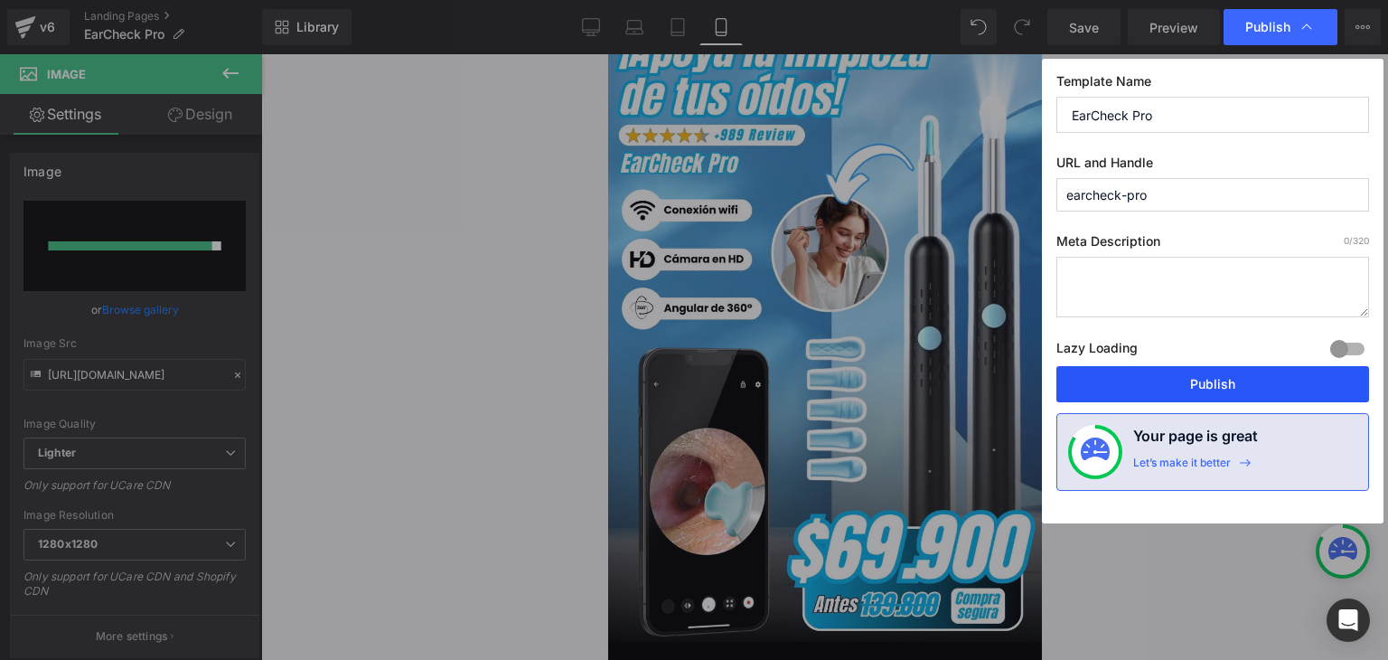
click at [1211, 373] on button "Publish" at bounding box center [1212, 384] width 313 height 36
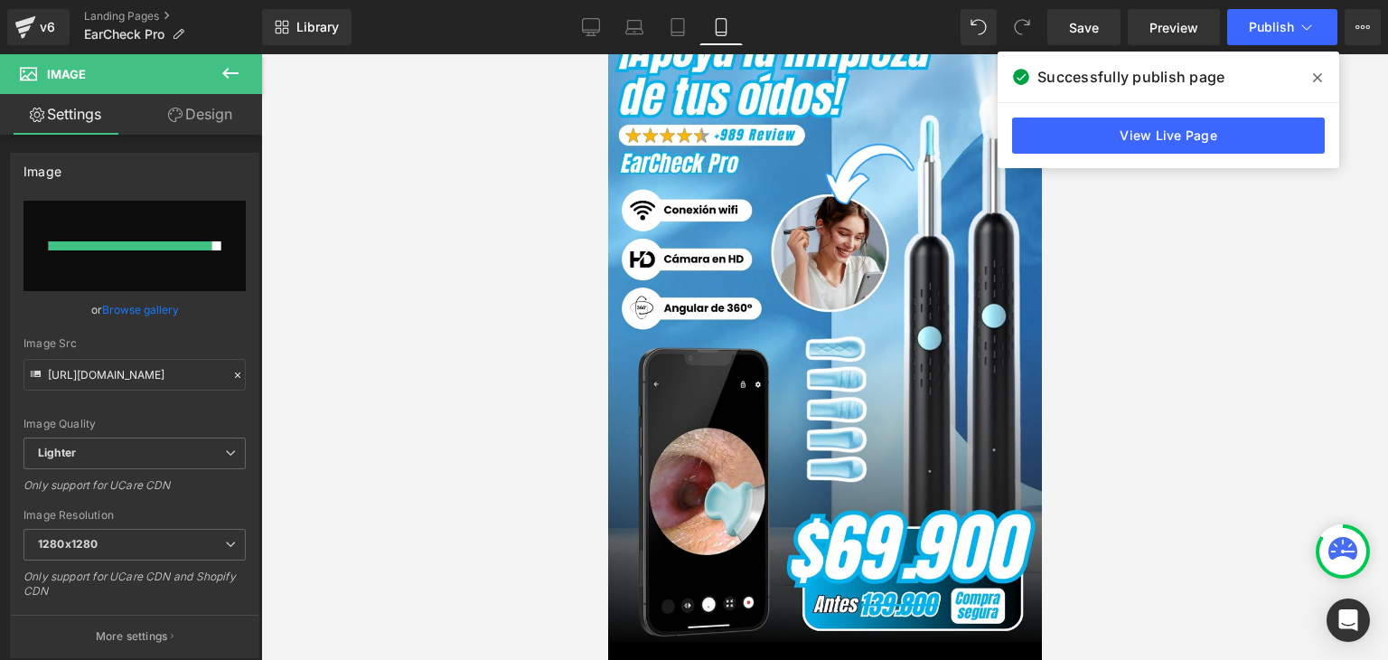
click at [1309, 73] on span at bounding box center [1317, 77] width 29 height 29
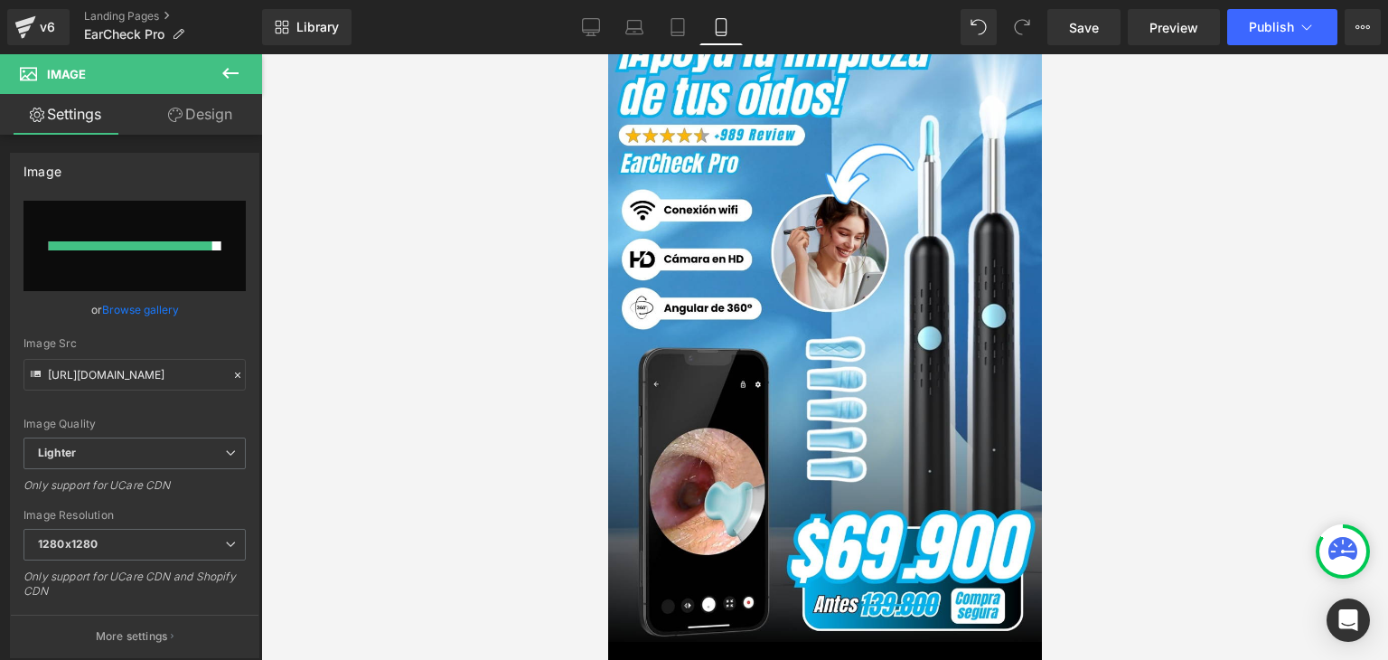
scroll to position [0, 0]
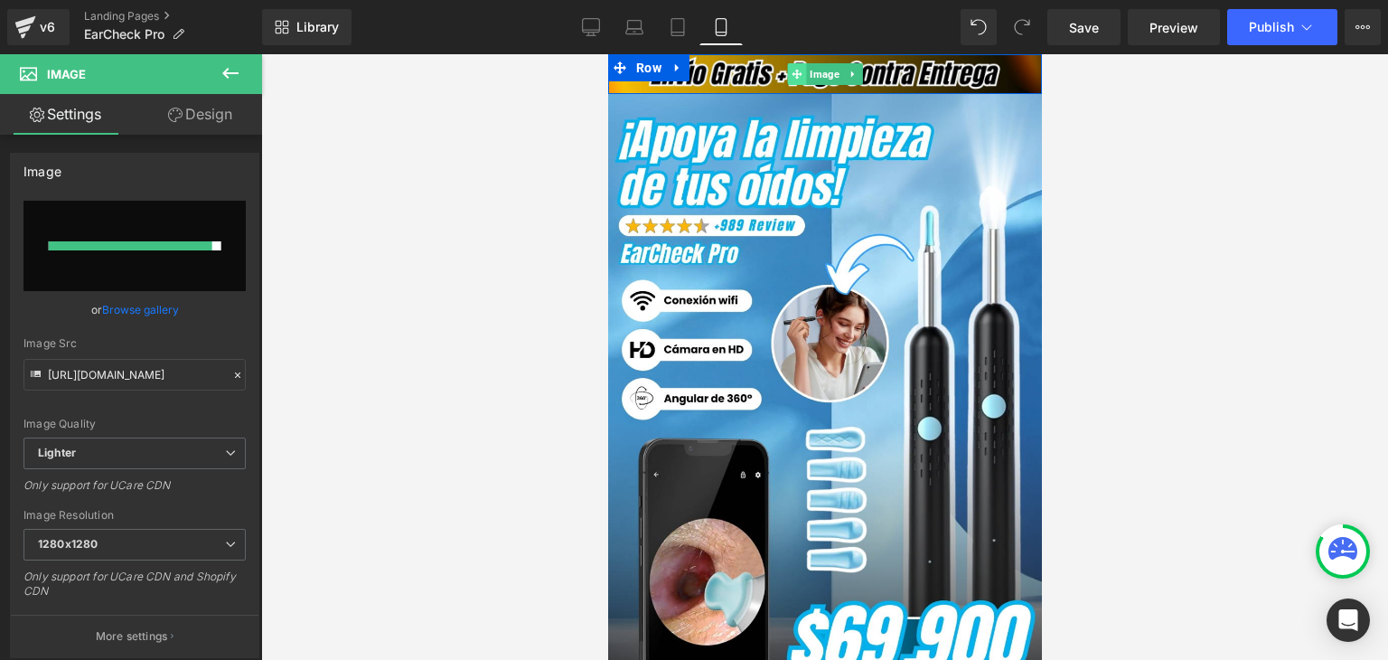
click at [798, 74] on span at bounding box center [796, 74] width 19 height 22
click at [821, 77] on span "Image" at bounding box center [823, 74] width 37 height 22
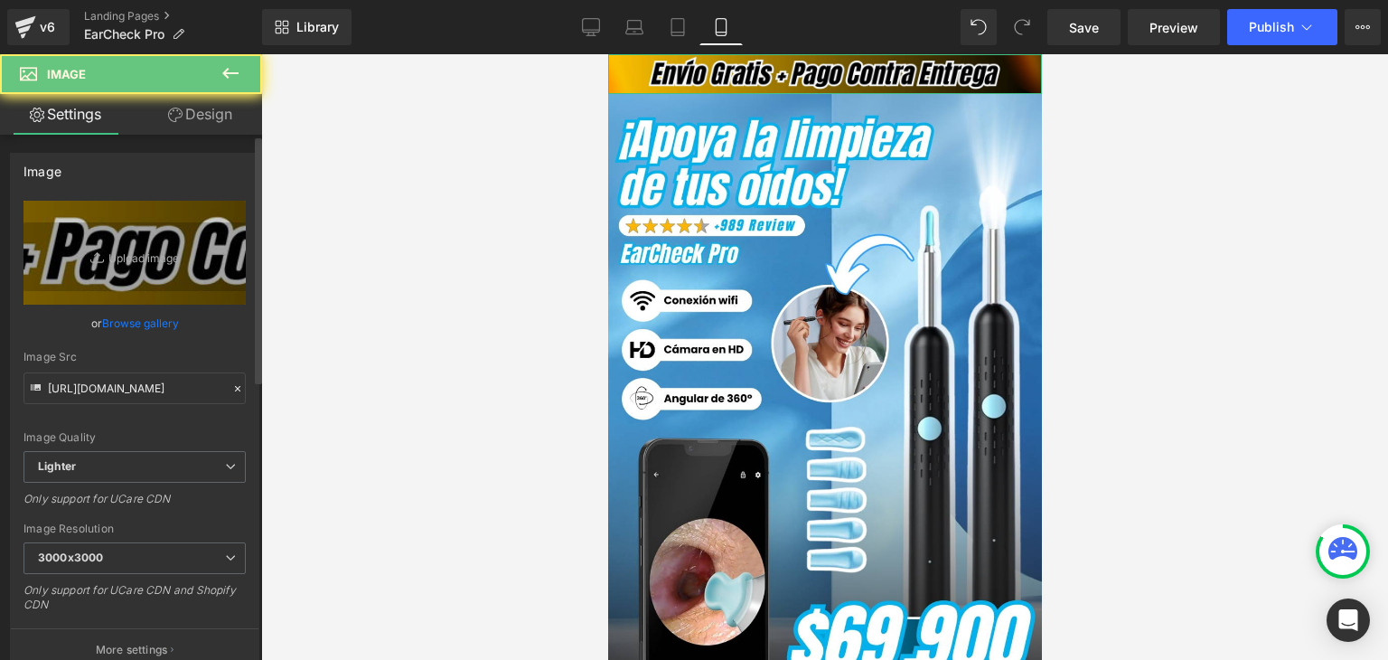
click at [133, 328] on link "Browse gallery" at bounding box center [140, 323] width 77 height 32
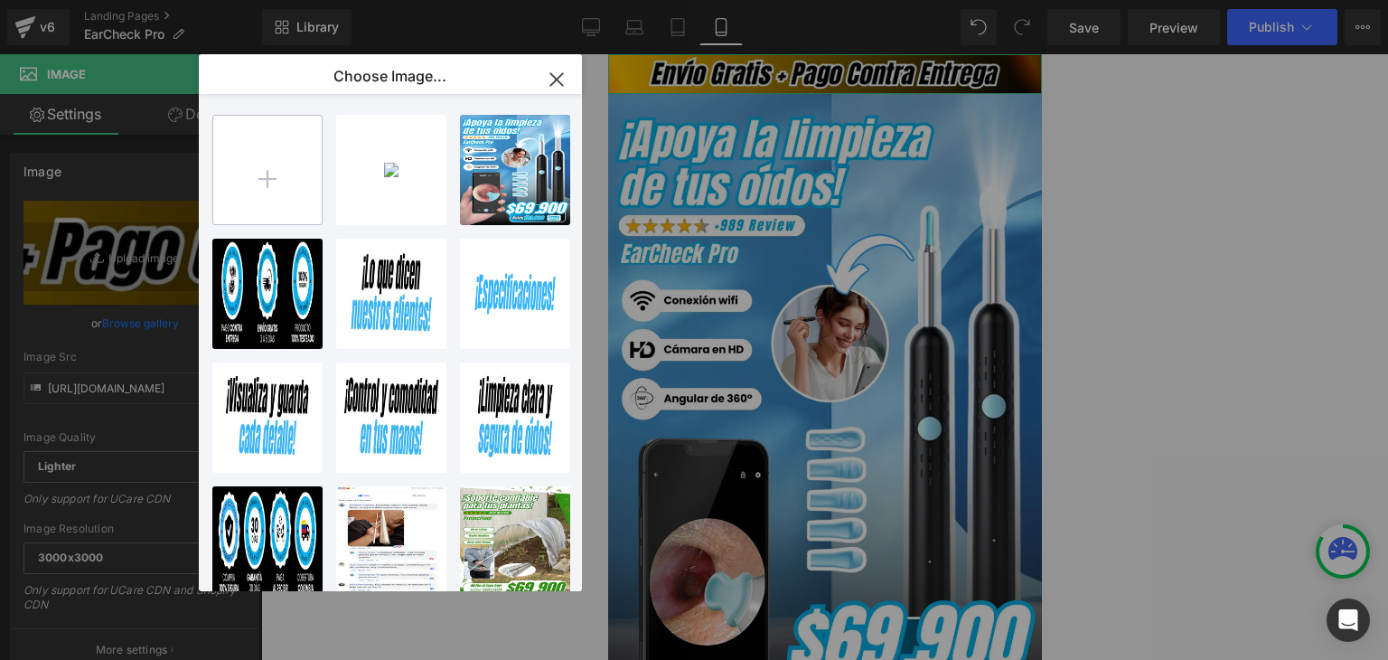
click at [270, 192] on input "file" at bounding box center [267, 170] width 108 height 108
type input "C:\fakepath\Subtítulo.webp"
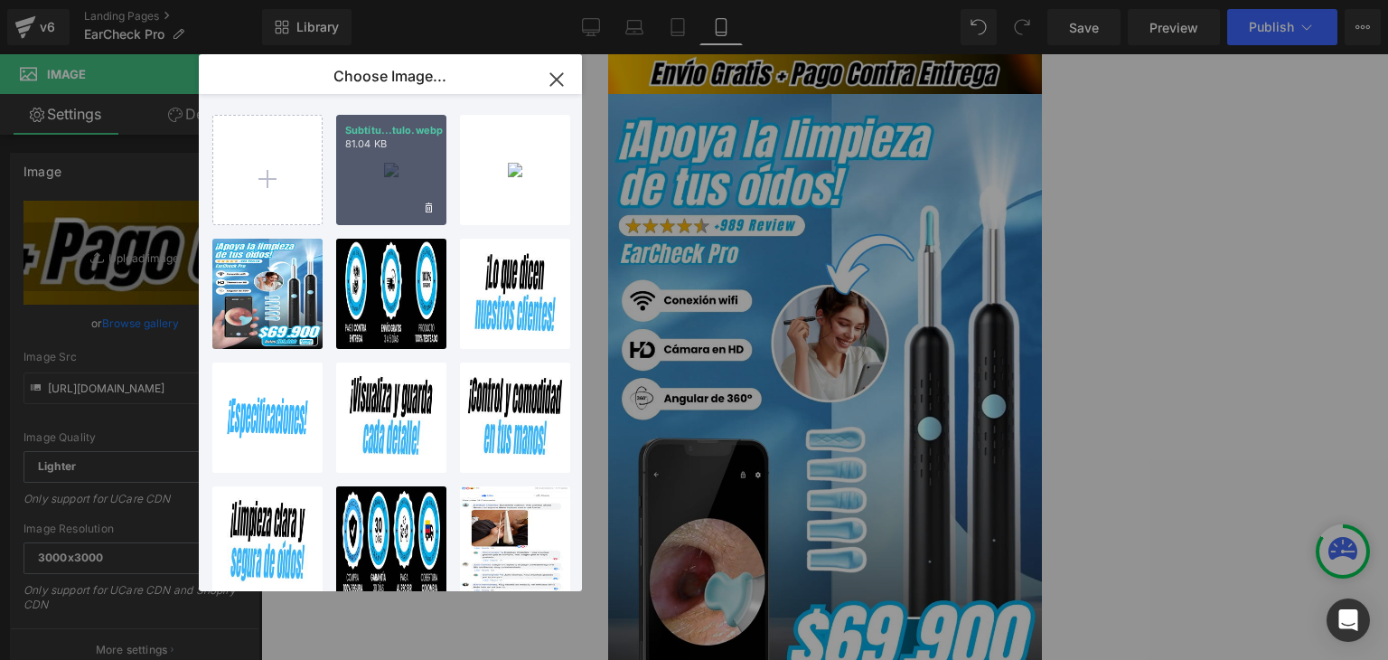
click at [375, 181] on div "Subtítu...tulo.webp 81.04 KB" at bounding box center [391, 170] width 110 height 110
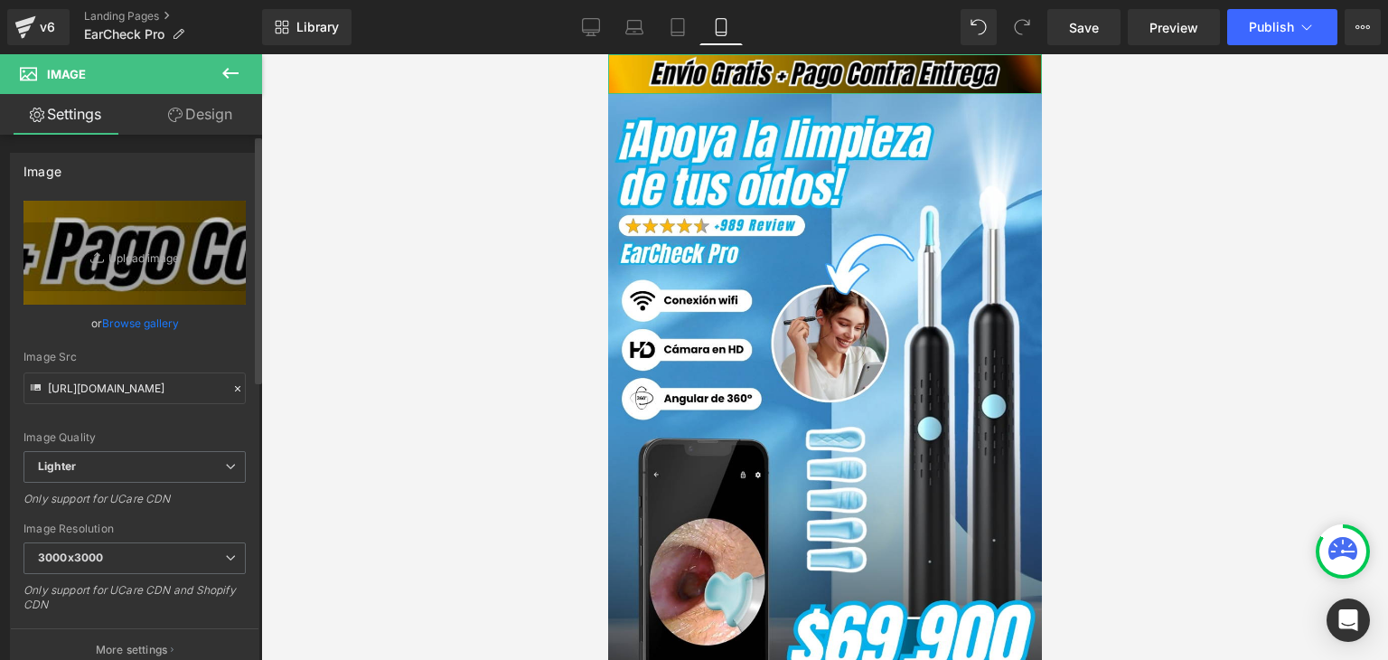
click at [112, 330] on link "Browse gallery" at bounding box center [140, 323] width 77 height 32
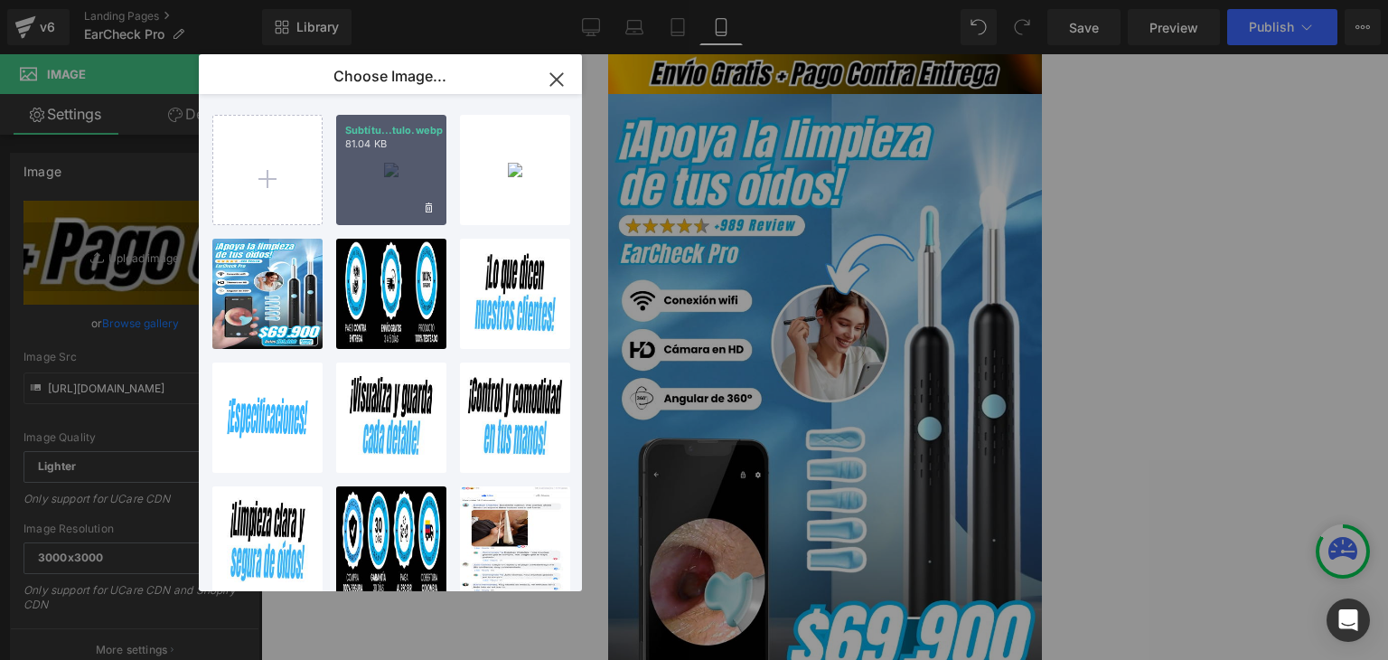
click at [364, 180] on div "Subtítu...tulo.webp 81.04 KB" at bounding box center [391, 170] width 110 height 110
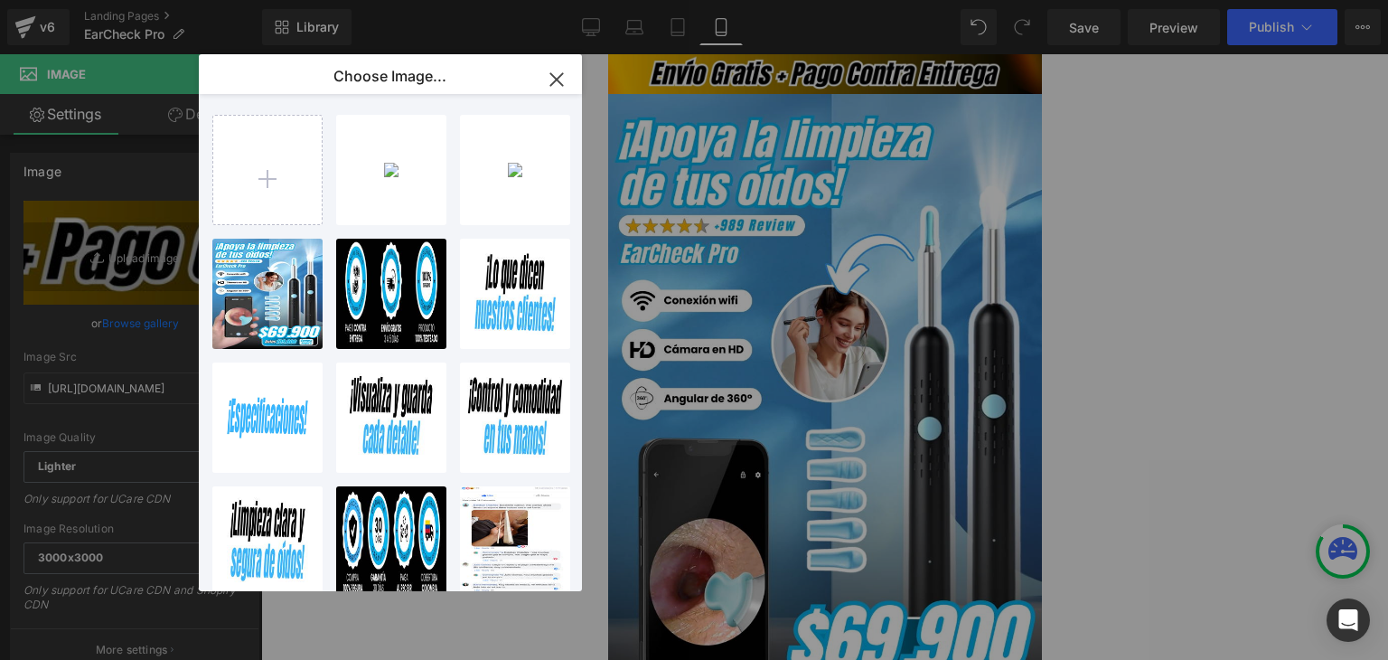
type input "[URL][DOMAIN_NAME]"
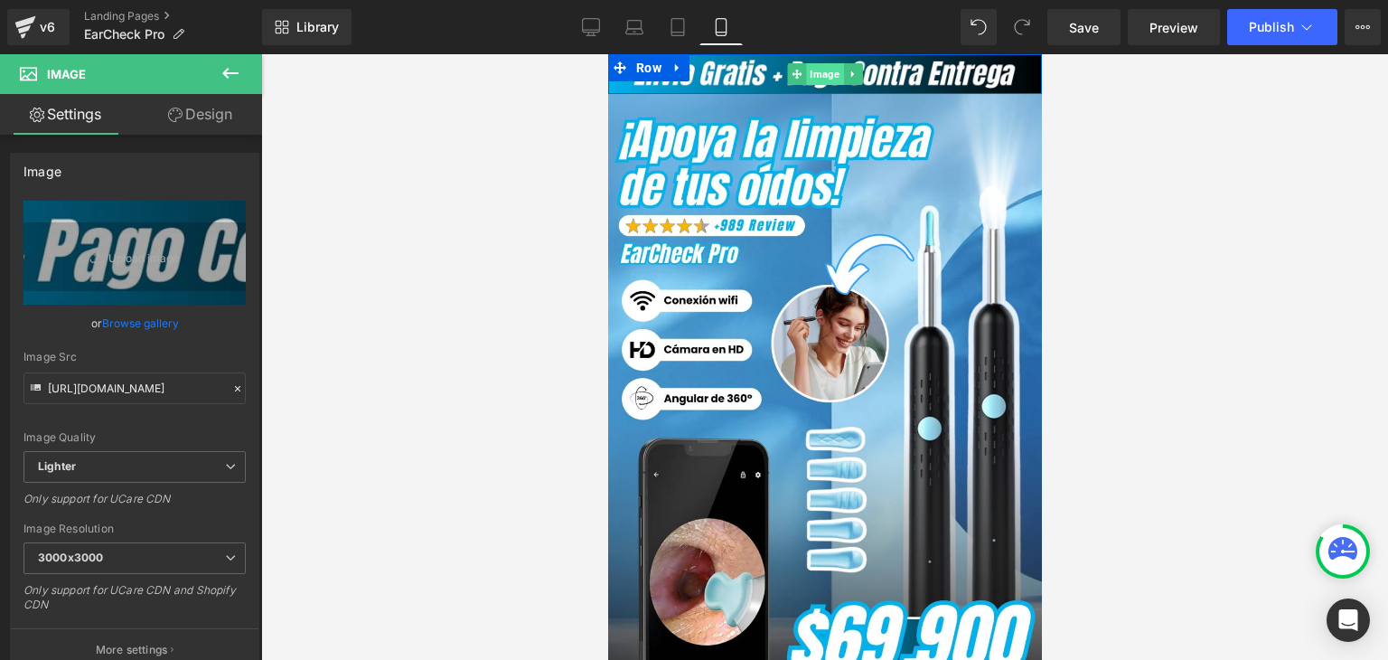
click at [821, 75] on span "Image" at bounding box center [823, 74] width 37 height 22
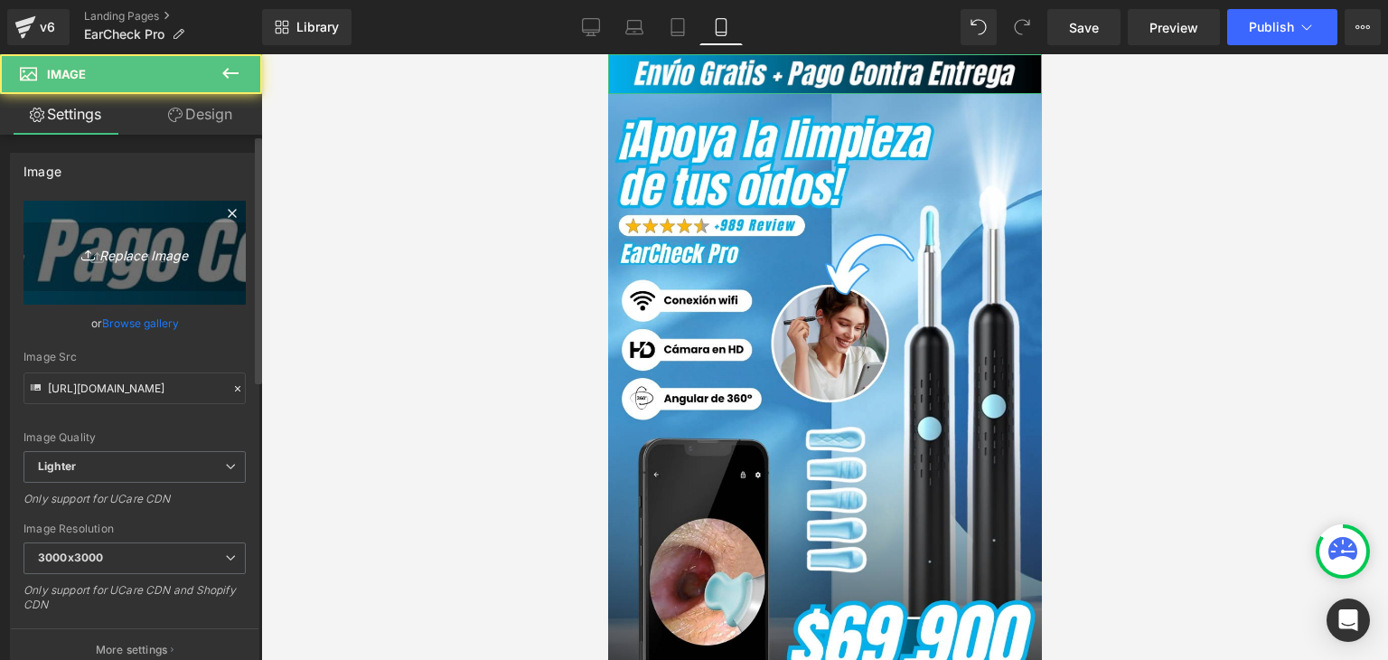
click at [144, 251] on icon "Replace Image" at bounding box center [134, 252] width 145 height 23
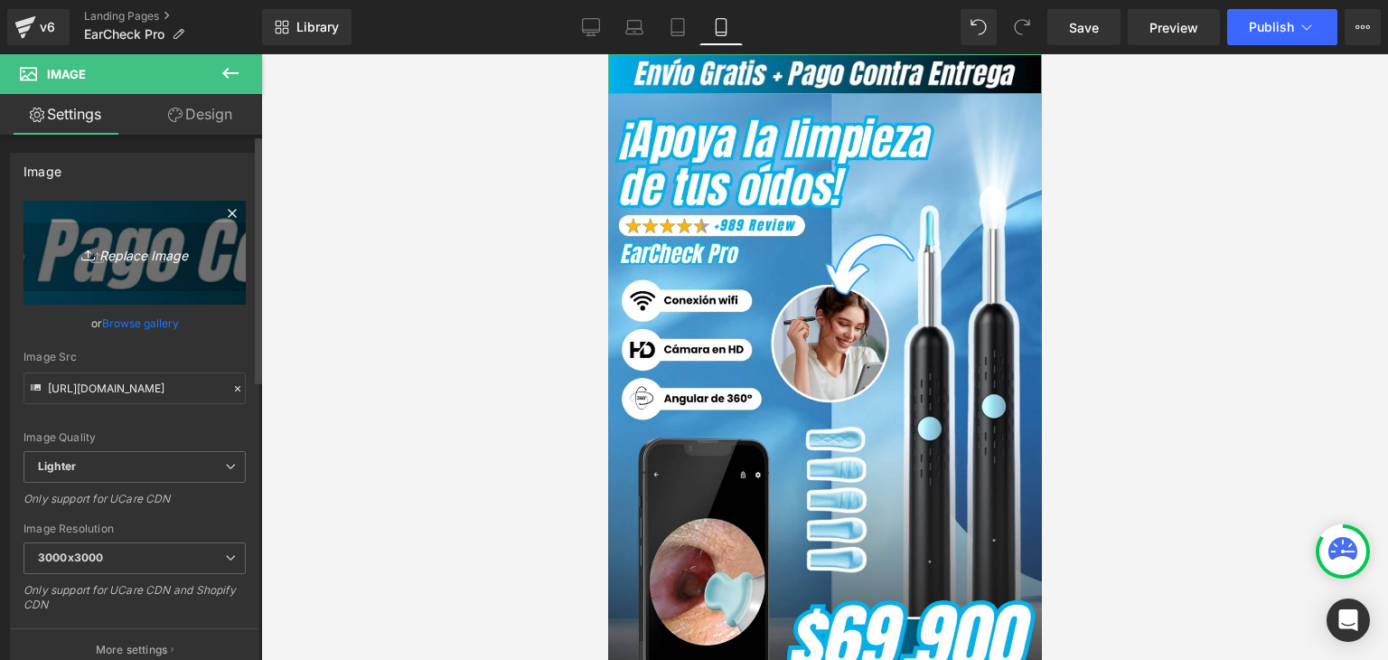
type input "C:\fakepath\Subtítulo.webp"
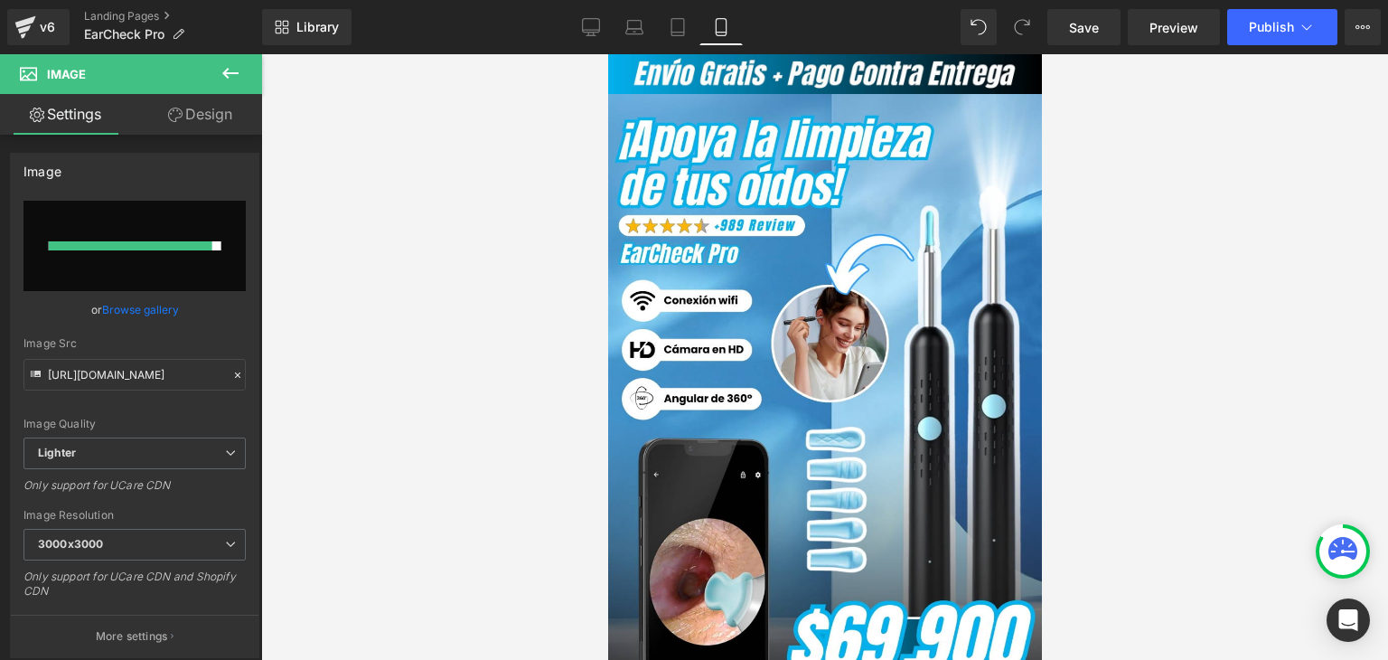
type input "[URL][DOMAIN_NAME]"
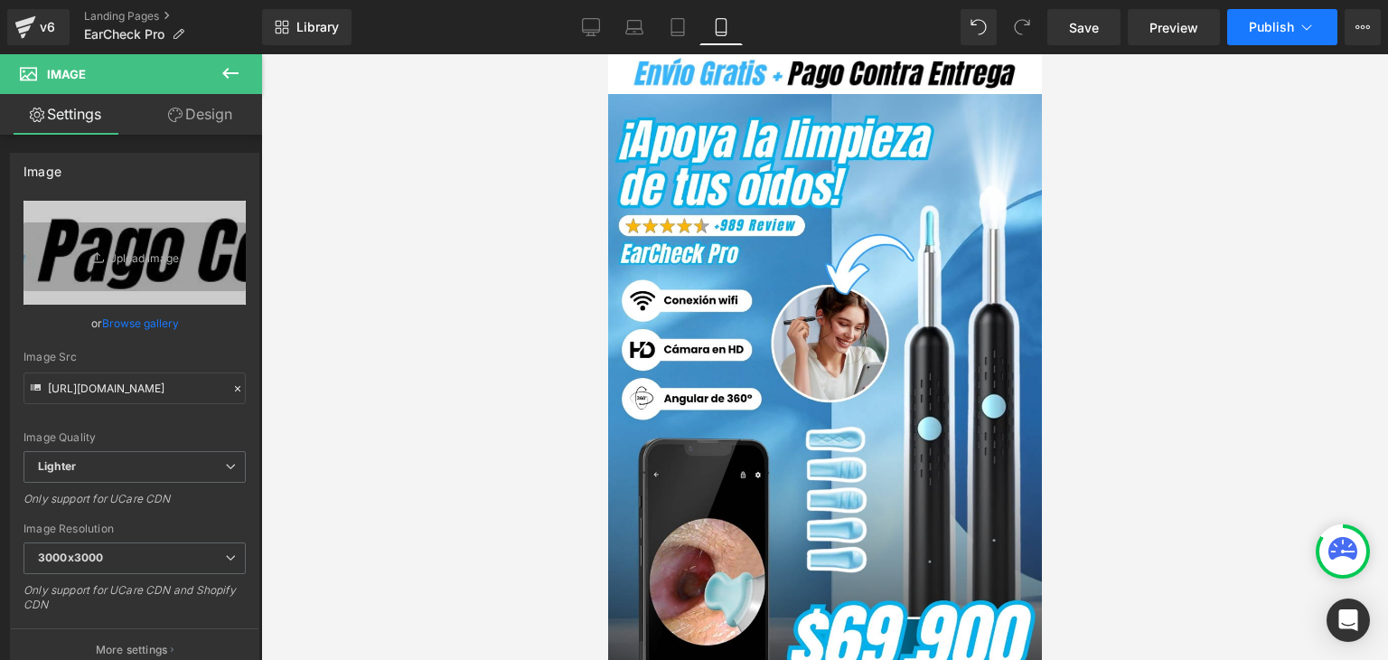
click at [1269, 31] on span "Publish" at bounding box center [1271, 27] width 45 height 14
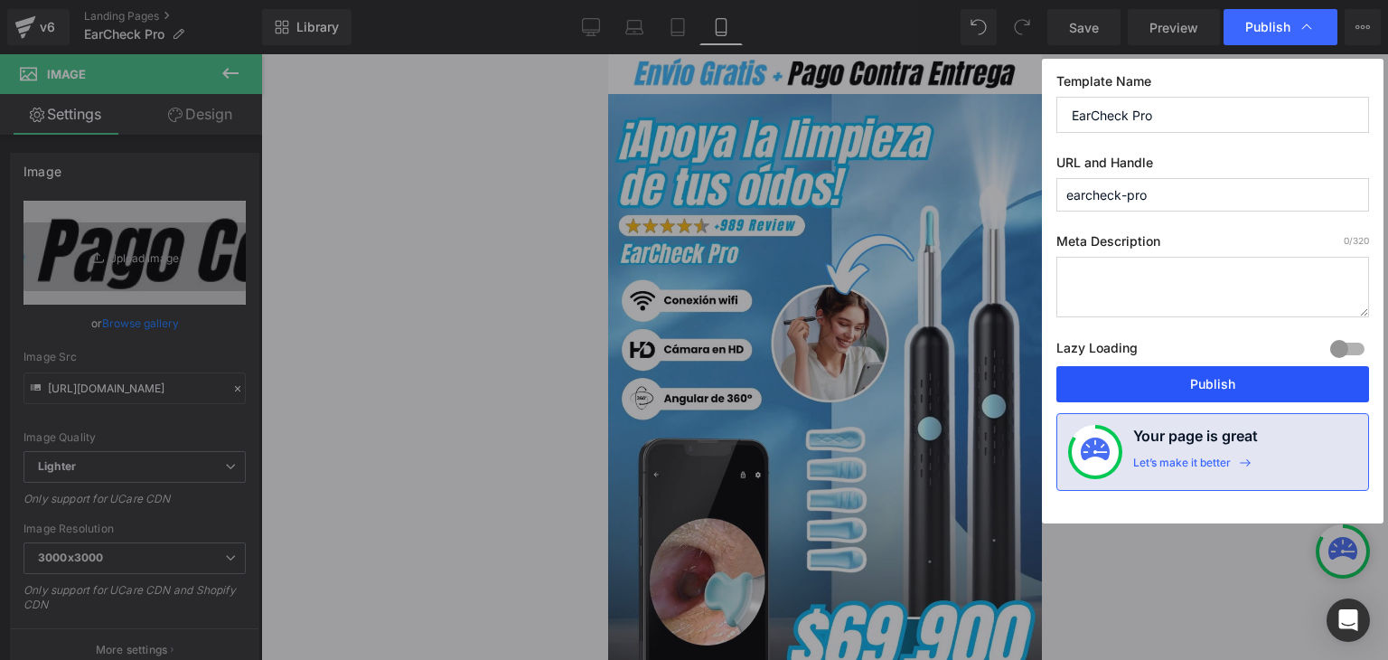
click at [1203, 384] on button "Publish" at bounding box center [1212, 384] width 313 height 36
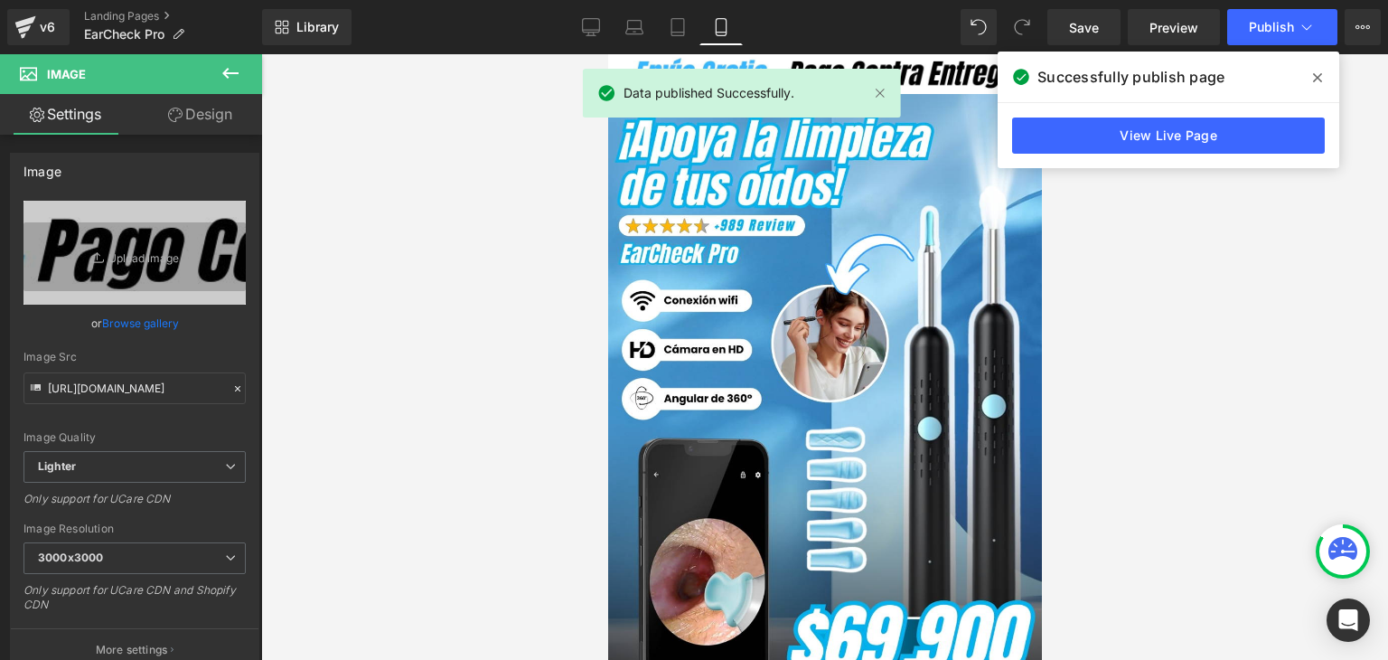
click at [1316, 73] on icon at bounding box center [1317, 77] width 9 height 14
